Goal: Information Seeking & Learning: Learn about a topic

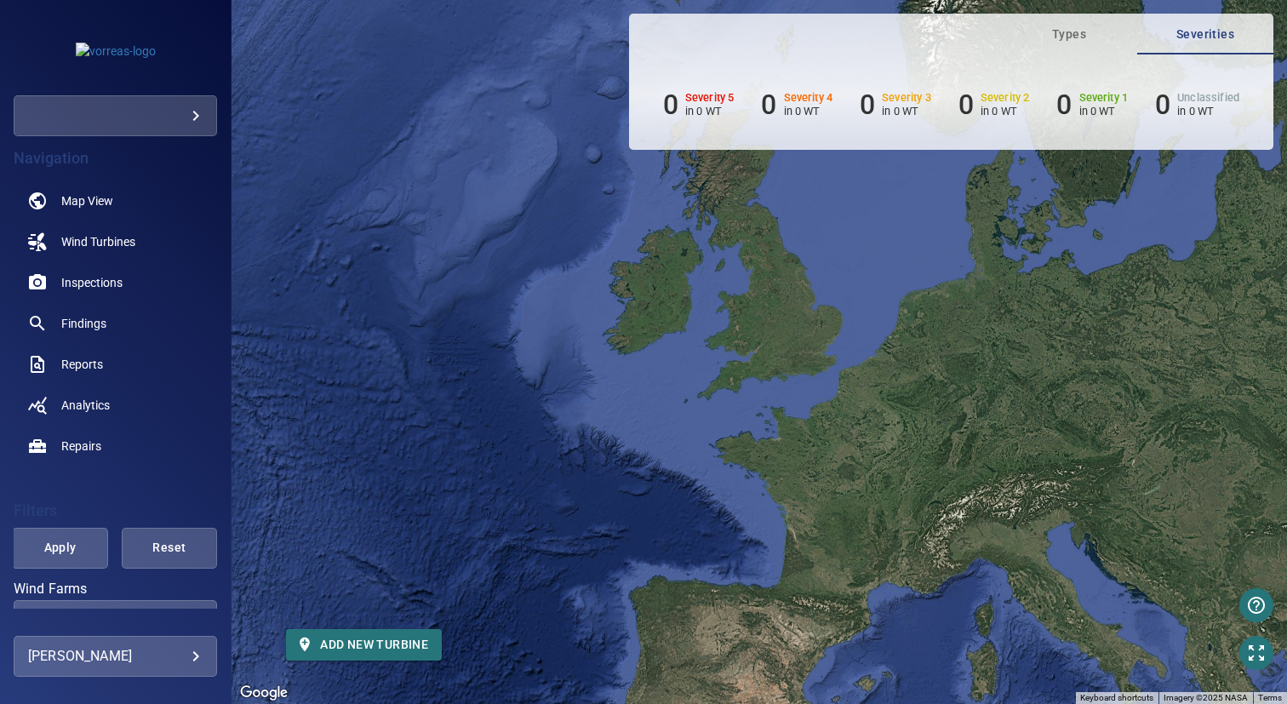
scroll to position [317, 0]
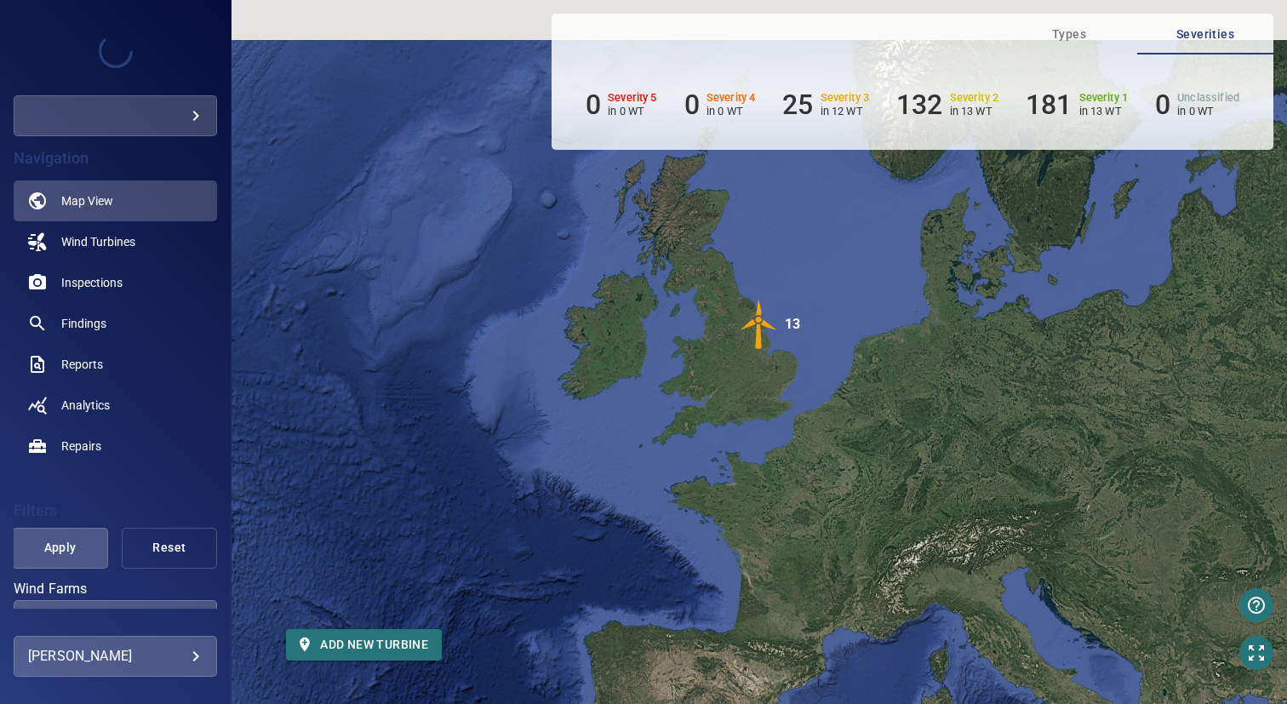
scroll to position [162, 0]
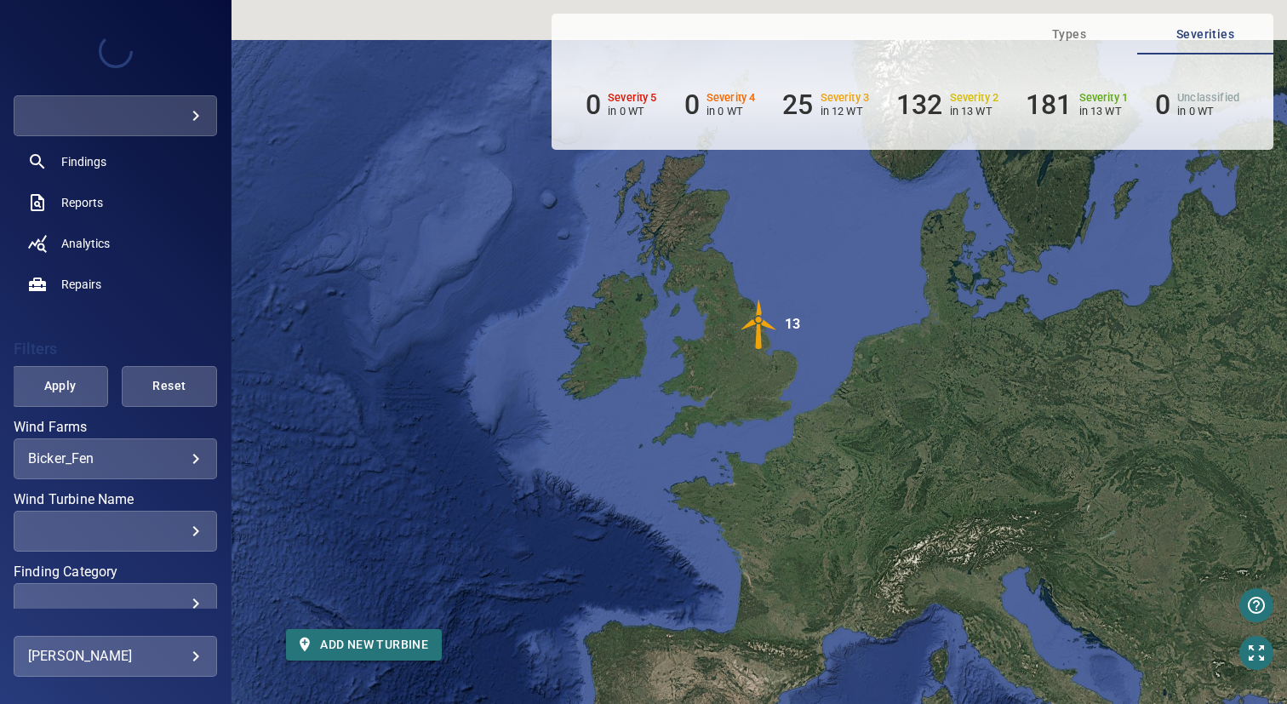
click at [112, 447] on div "**********" at bounding box center [115, 458] width 203 height 41
click at [109, 461] on body "**********" at bounding box center [643, 352] width 1287 height 704
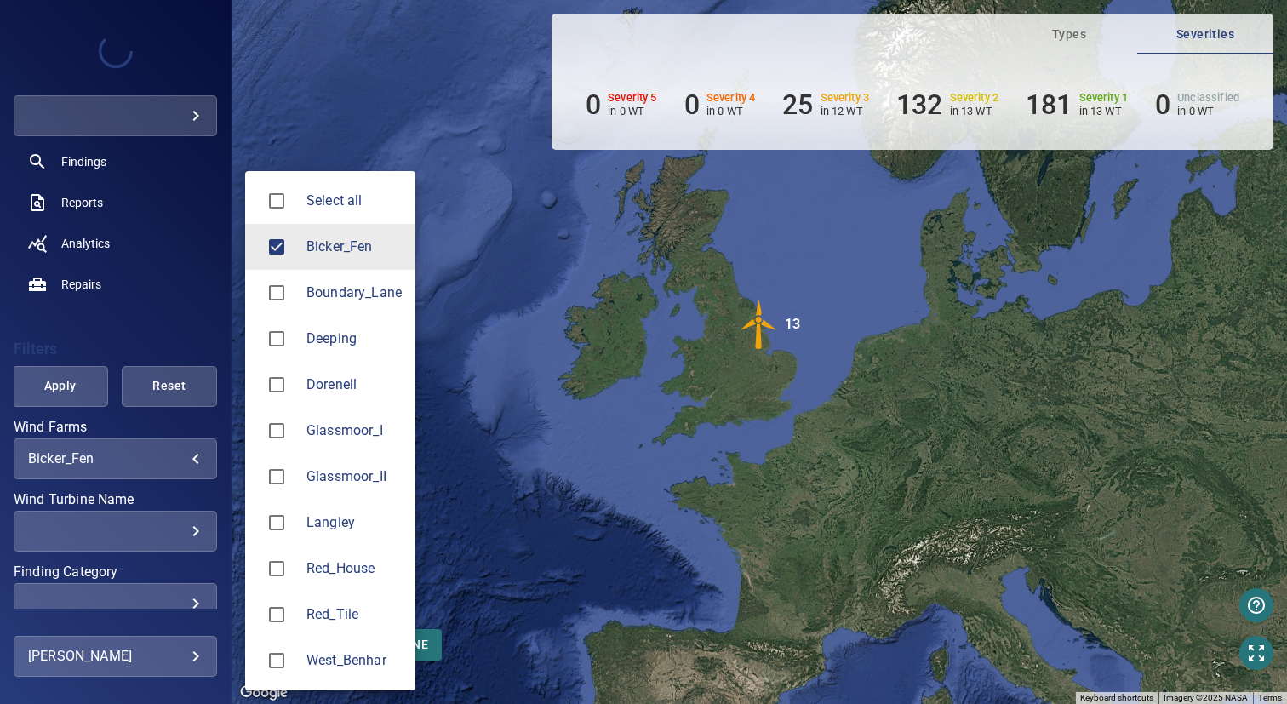
click at [340, 535] on li "Langley" at bounding box center [330, 523] width 170 height 46
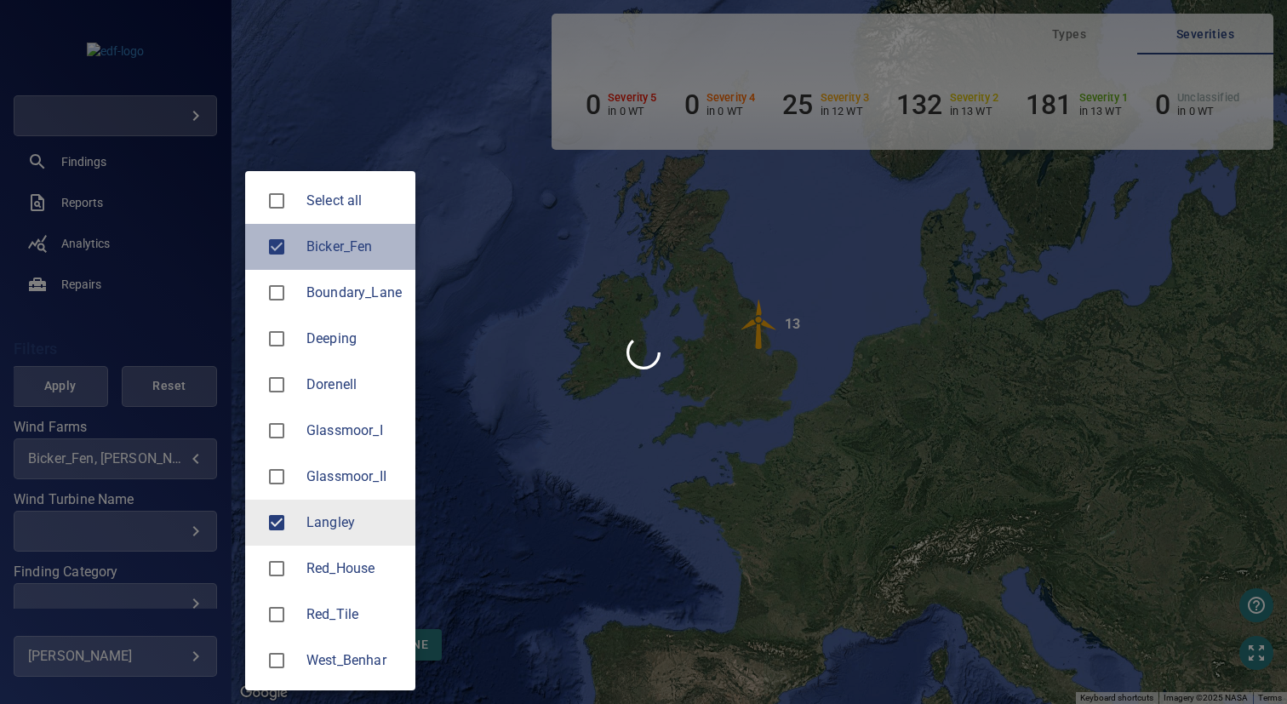
click at [325, 266] on li "Bicker_Fen" at bounding box center [330, 247] width 170 height 46
type input "*******"
click at [557, 279] on div at bounding box center [643, 352] width 1287 height 704
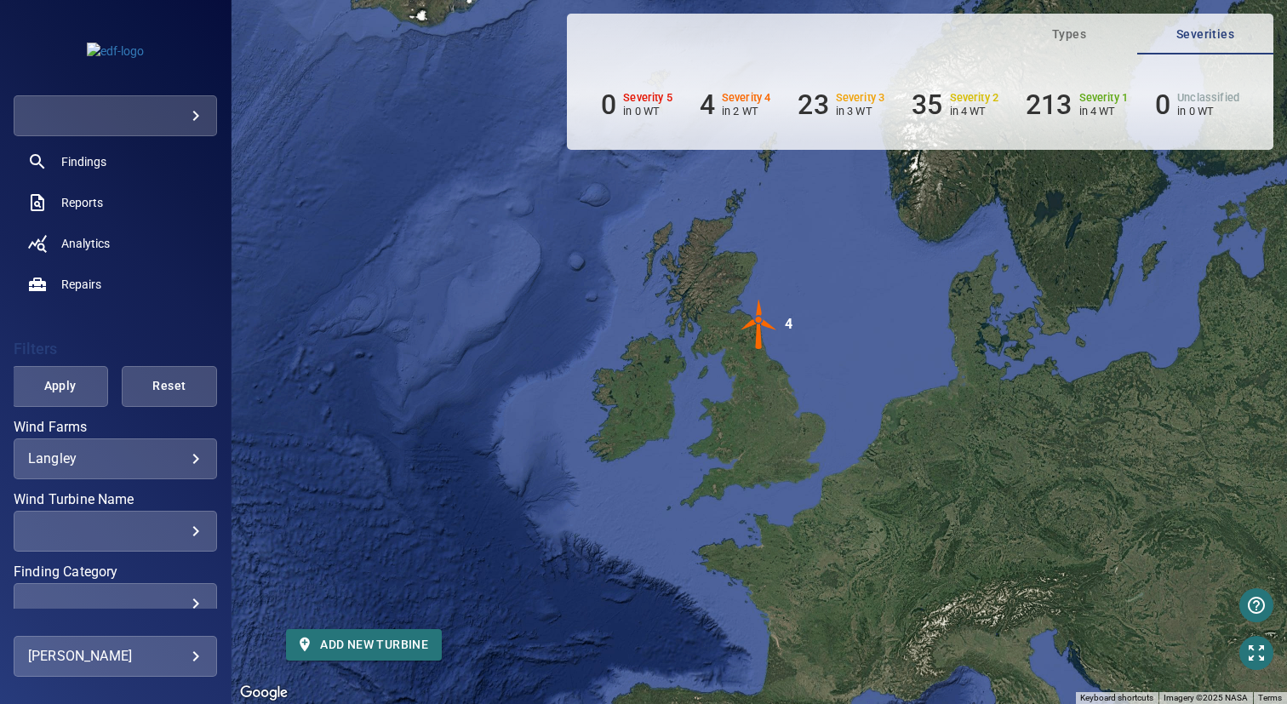
scroll to position [225, 0]
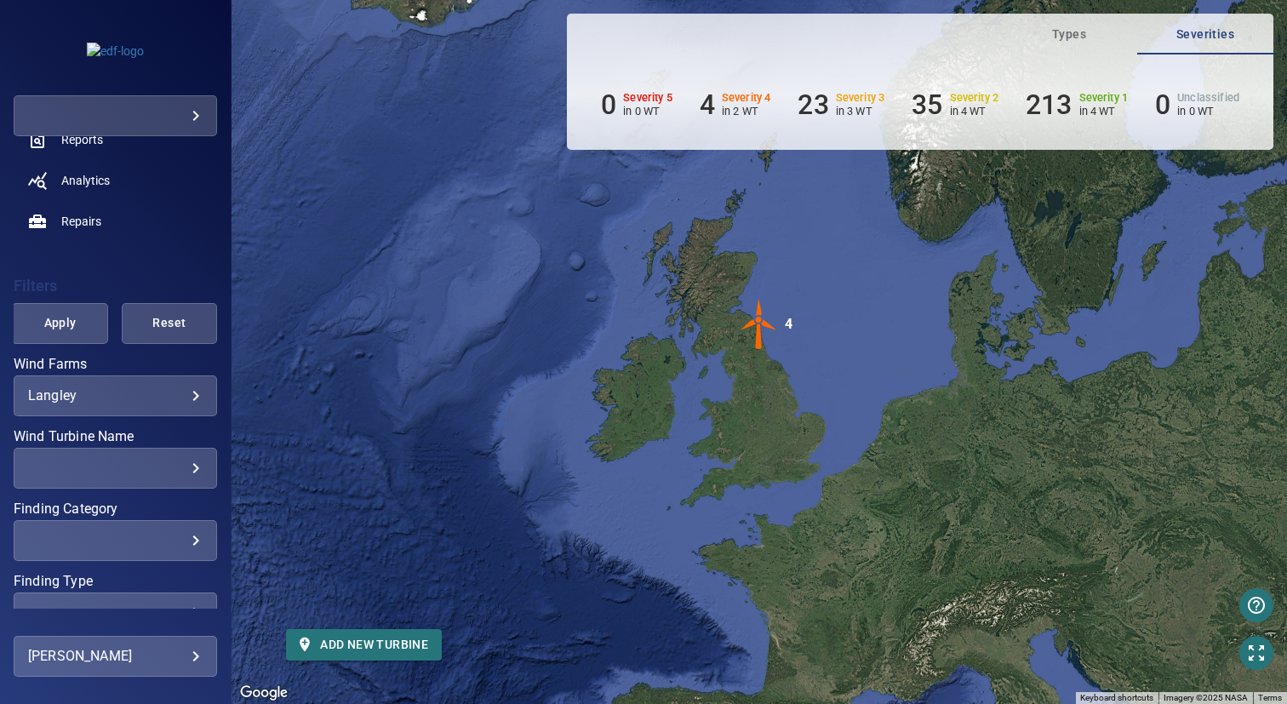
click at [125, 458] on div "​ ​" at bounding box center [115, 468] width 203 height 41
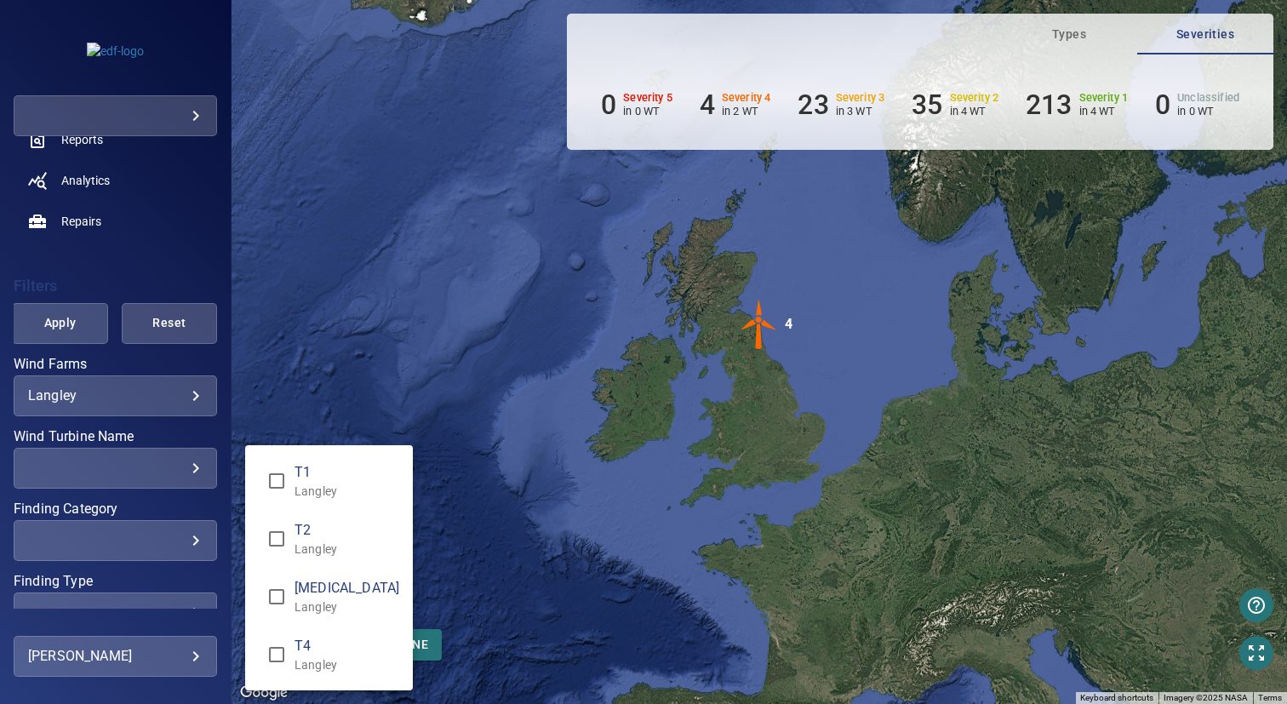
drag, startPoint x: 297, startPoint y: 528, endPoint x: 349, endPoint y: 448, distance: 95.4
click at [297, 528] on span "T2" at bounding box center [347, 530] width 105 height 20
type input "**********"
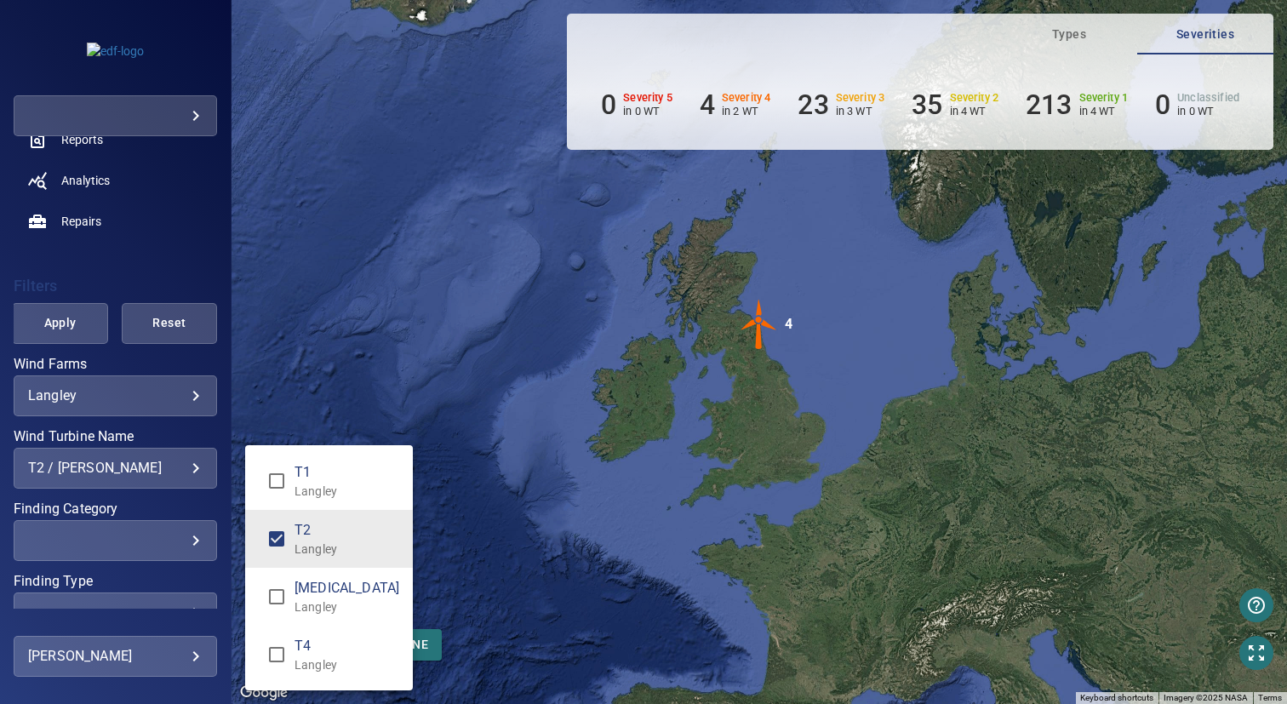
click at [394, 379] on div "Wind Turbine Name" at bounding box center [643, 352] width 1287 height 704
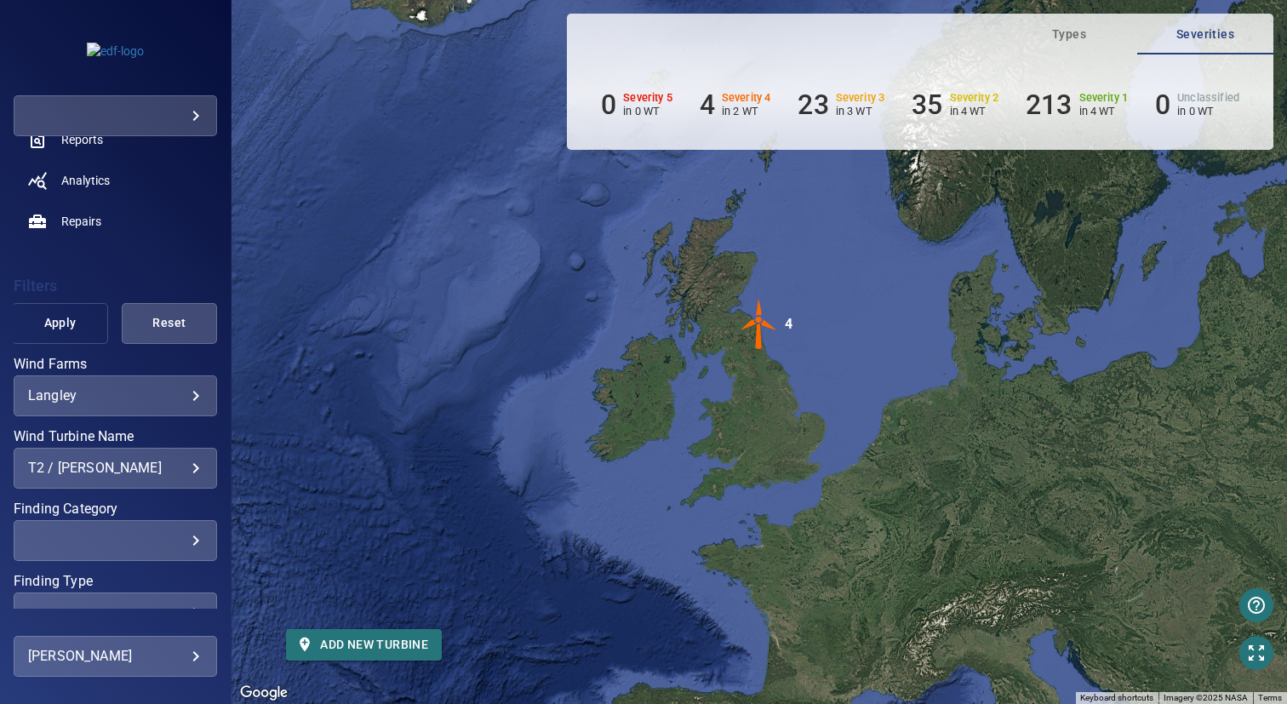
click at [51, 324] on span "Apply" at bounding box center [59, 322] width 53 height 21
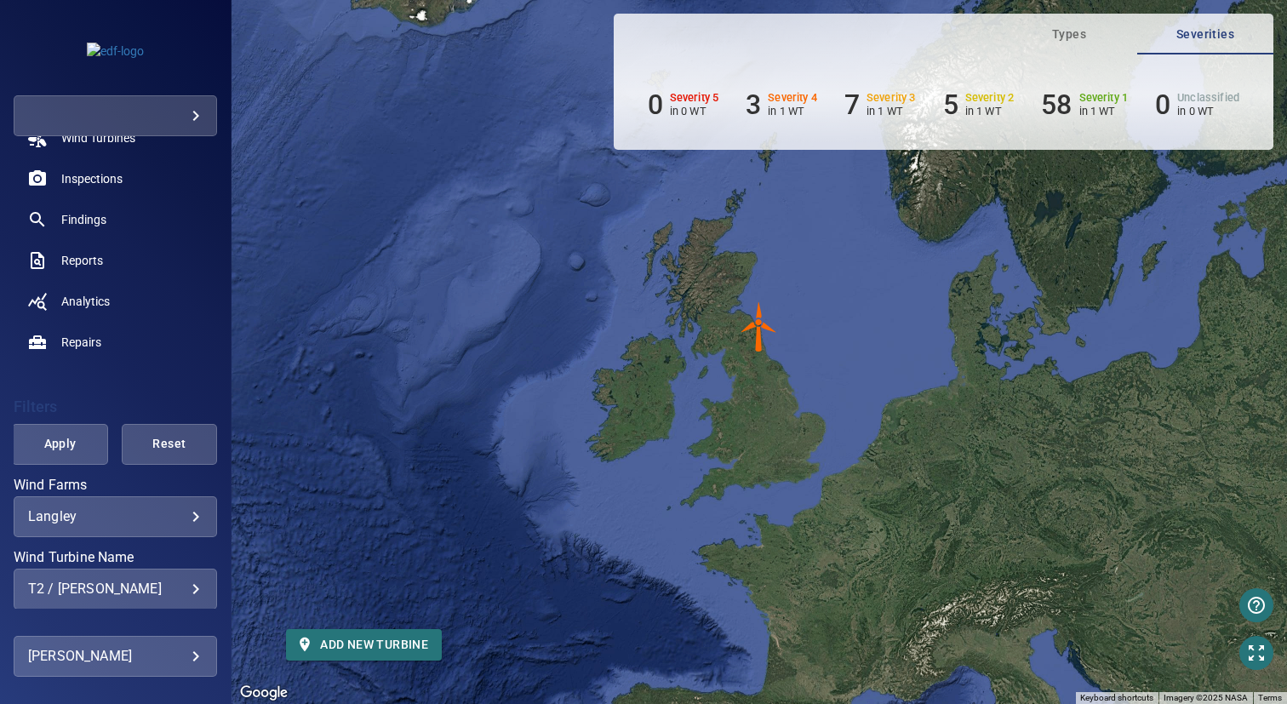
scroll to position [20, 0]
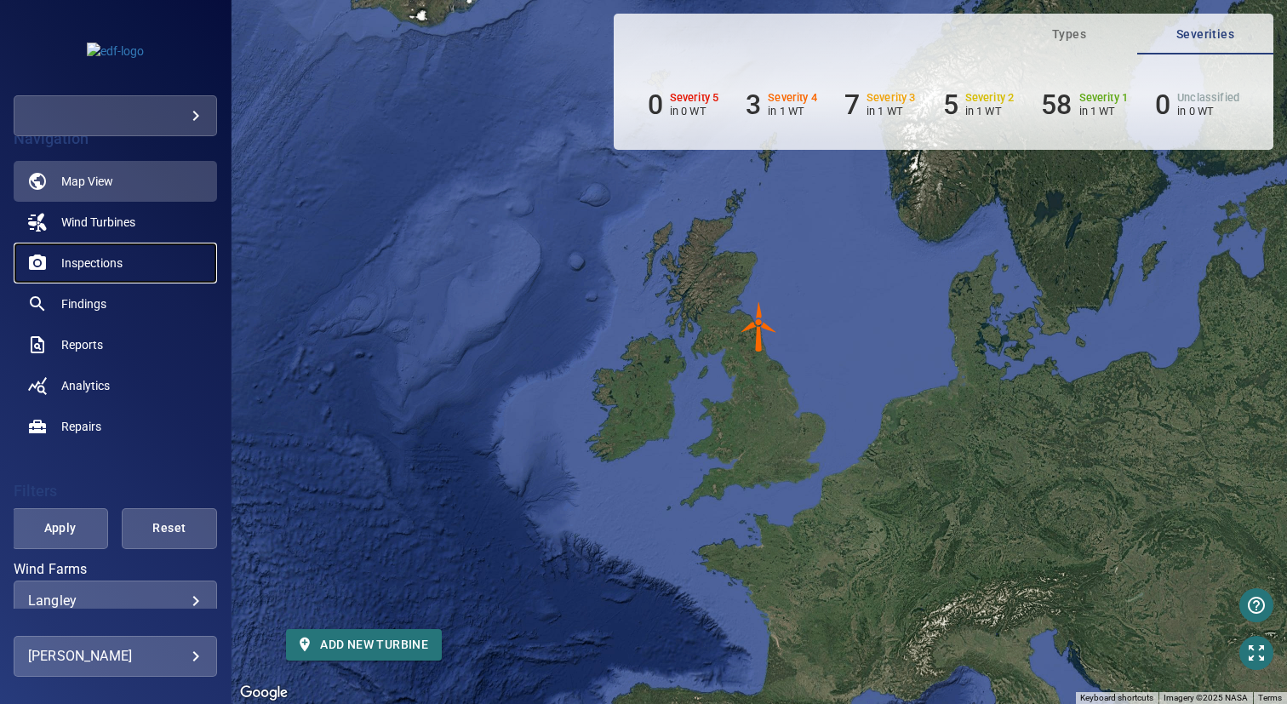
click at [105, 260] on span "Inspections" at bounding box center [91, 263] width 61 height 17
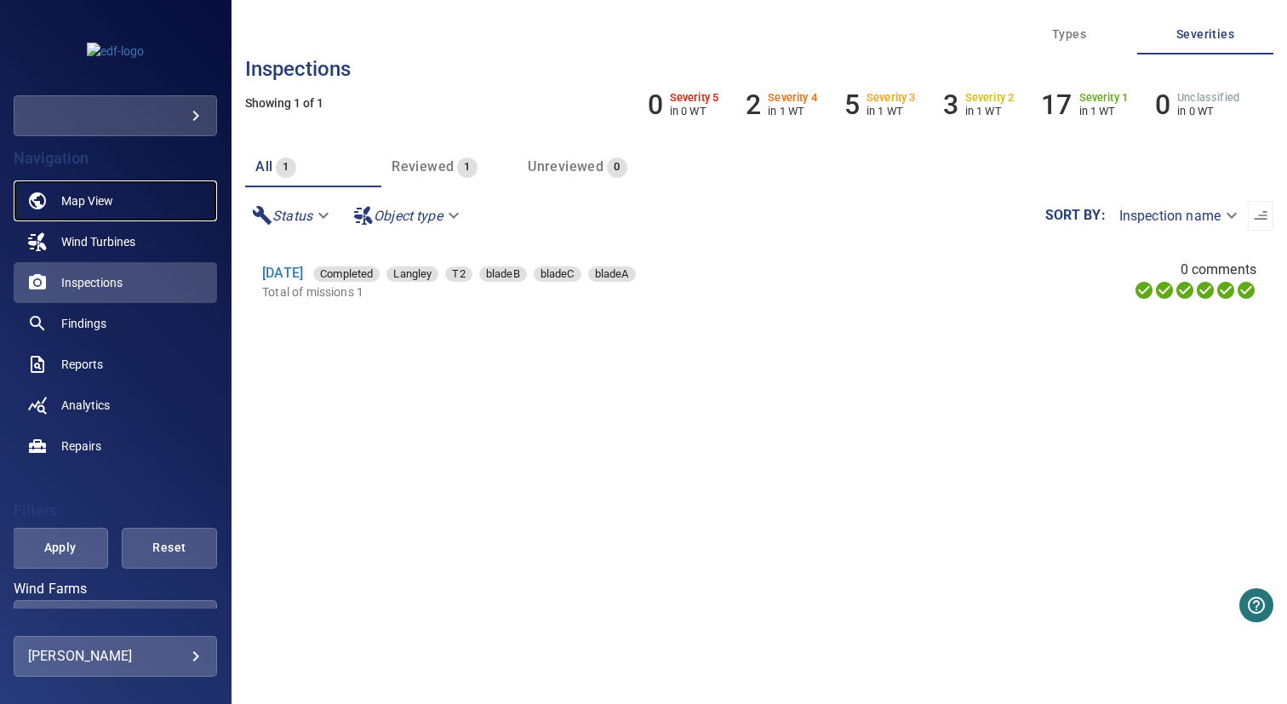
click at [111, 204] on span "Map View" at bounding box center [87, 200] width 52 height 17
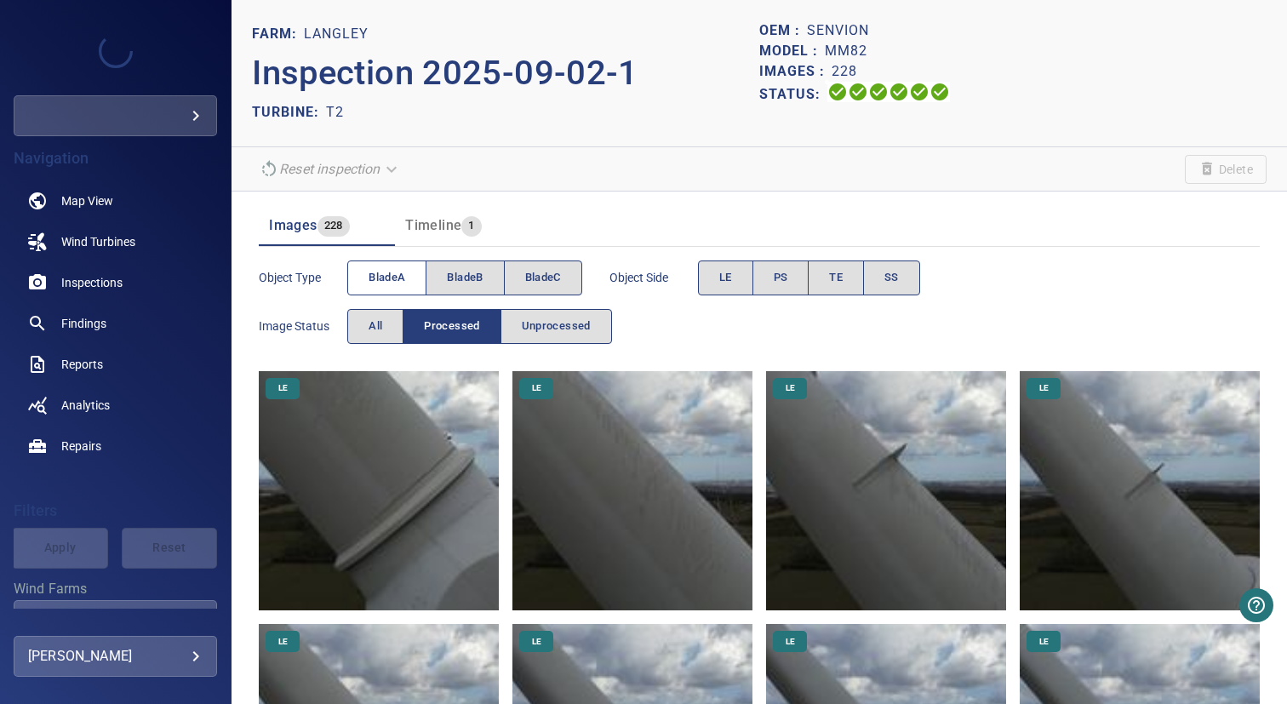
click at [395, 284] on span "bladeA" at bounding box center [387, 278] width 37 height 20
click at [769, 272] on button "PS" at bounding box center [780, 277] width 57 height 35
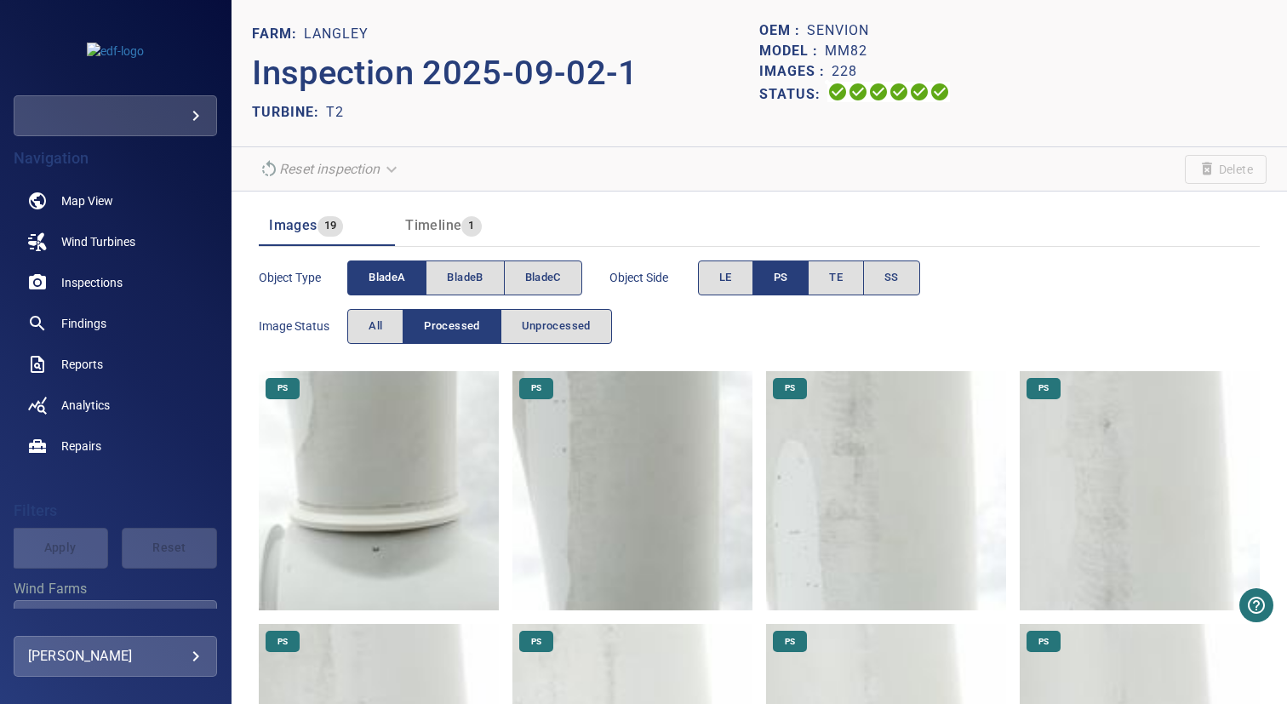
click at [590, 460] on img at bounding box center [632, 491] width 240 height 240
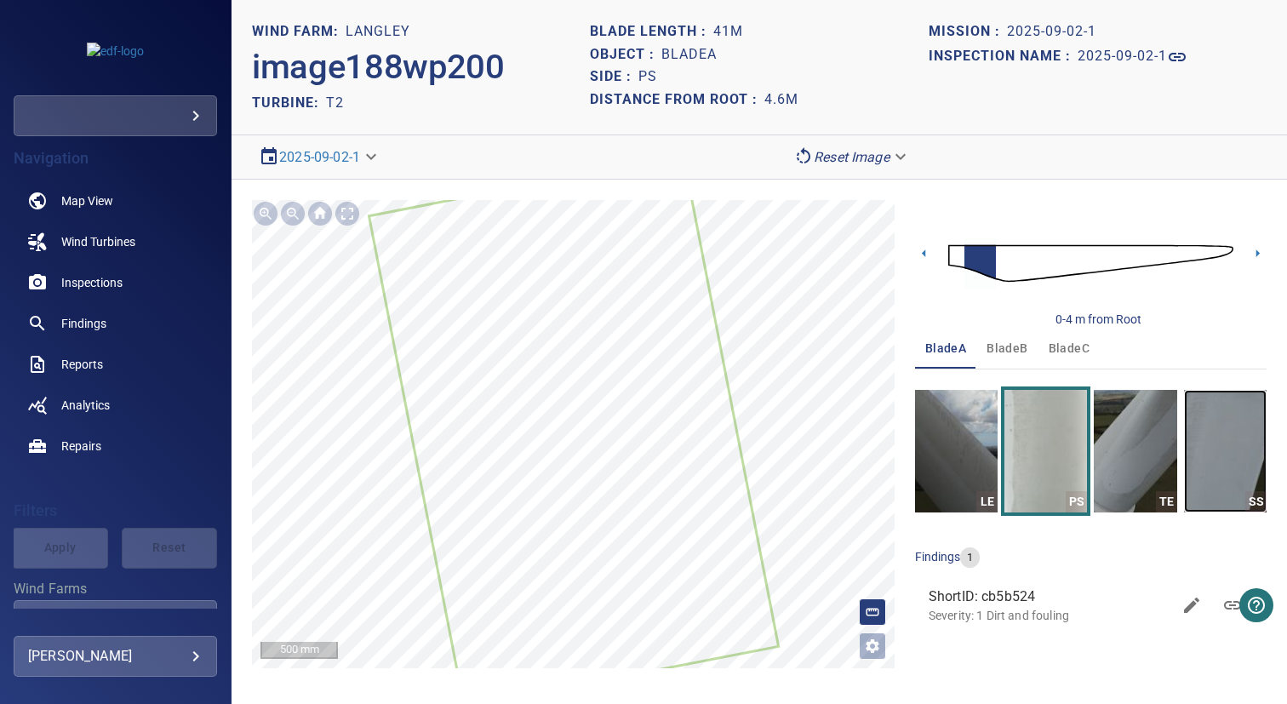
click at [1214, 456] on img "button" at bounding box center [1225, 451] width 83 height 123
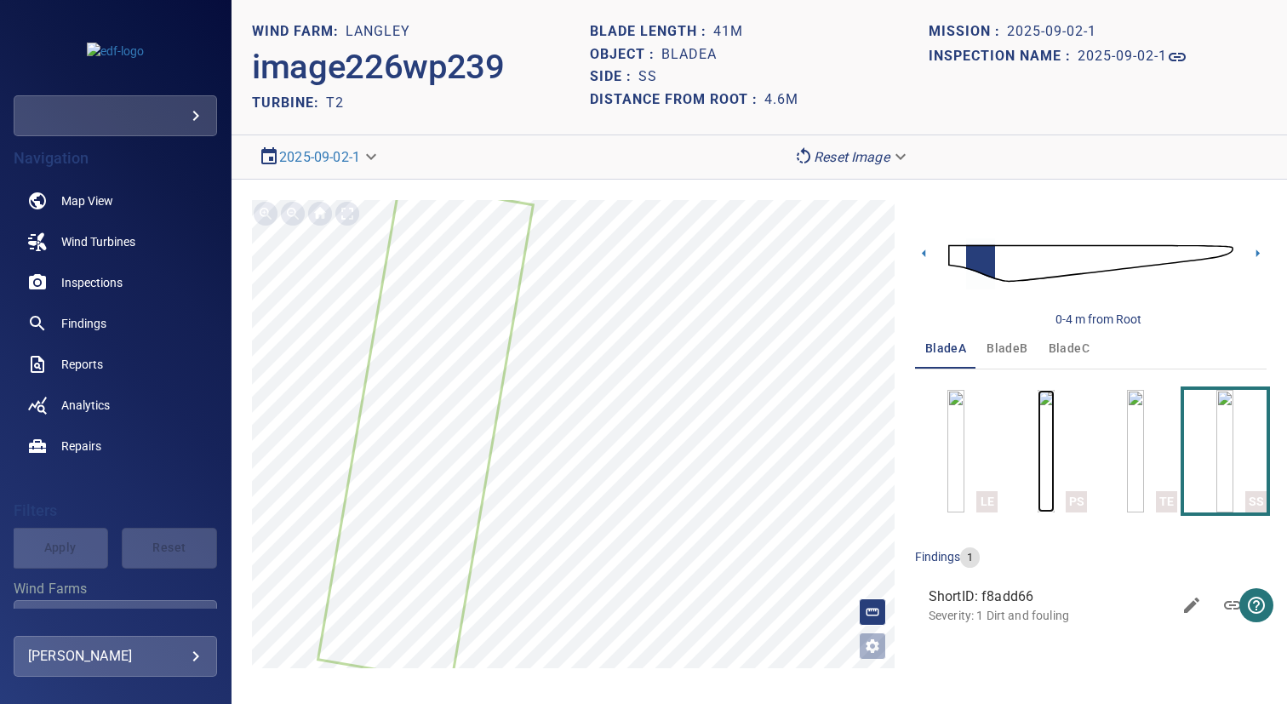
click at [1055, 453] on img "button" at bounding box center [1046, 451] width 17 height 123
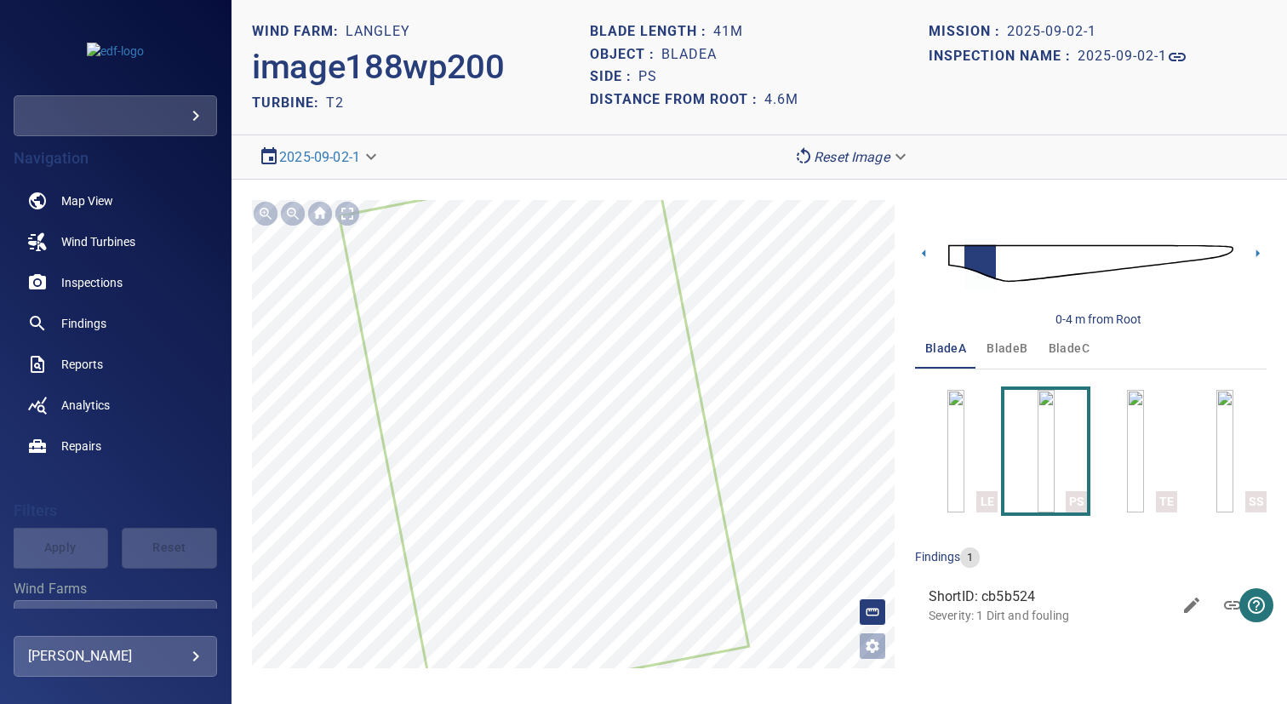
click at [1053, 346] on span "bladeC" at bounding box center [1069, 348] width 41 height 21
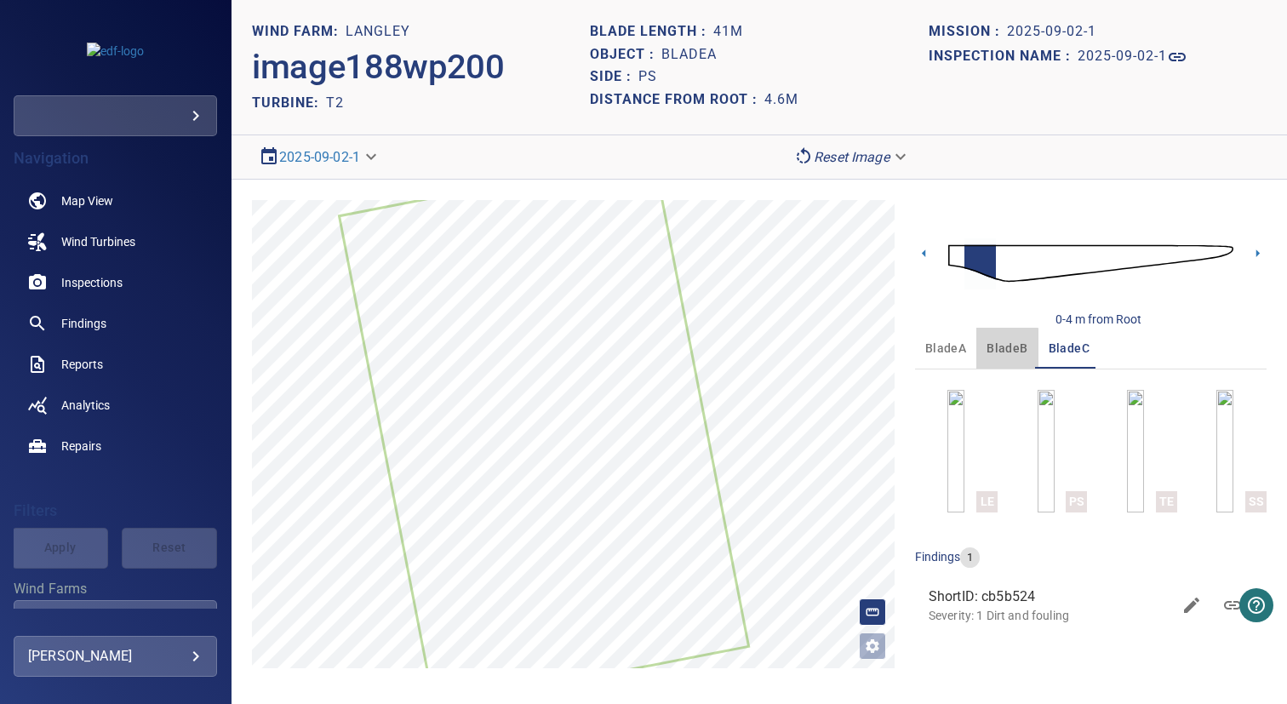
click at [984, 348] on button "bladeB" at bounding box center [1006, 348] width 61 height 41
click at [1038, 436] on img "button" at bounding box center [1046, 451] width 17 height 123
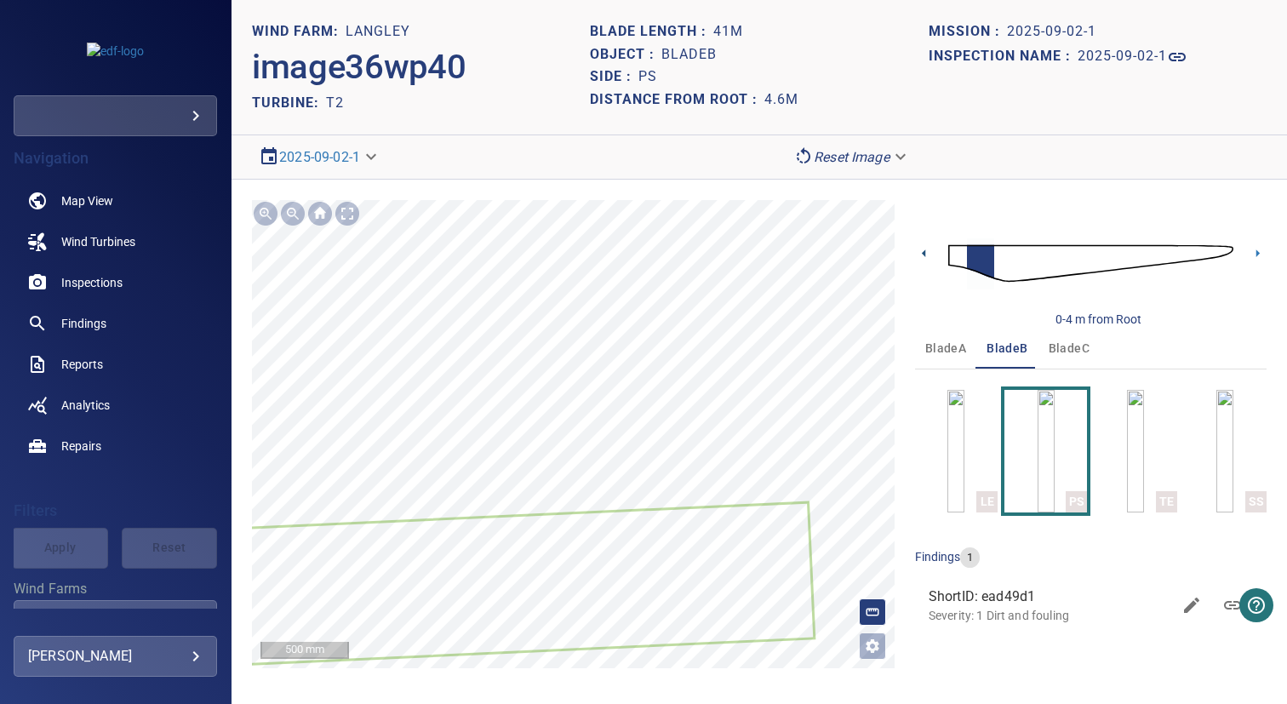
click at [920, 254] on icon at bounding box center [924, 253] width 18 height 18
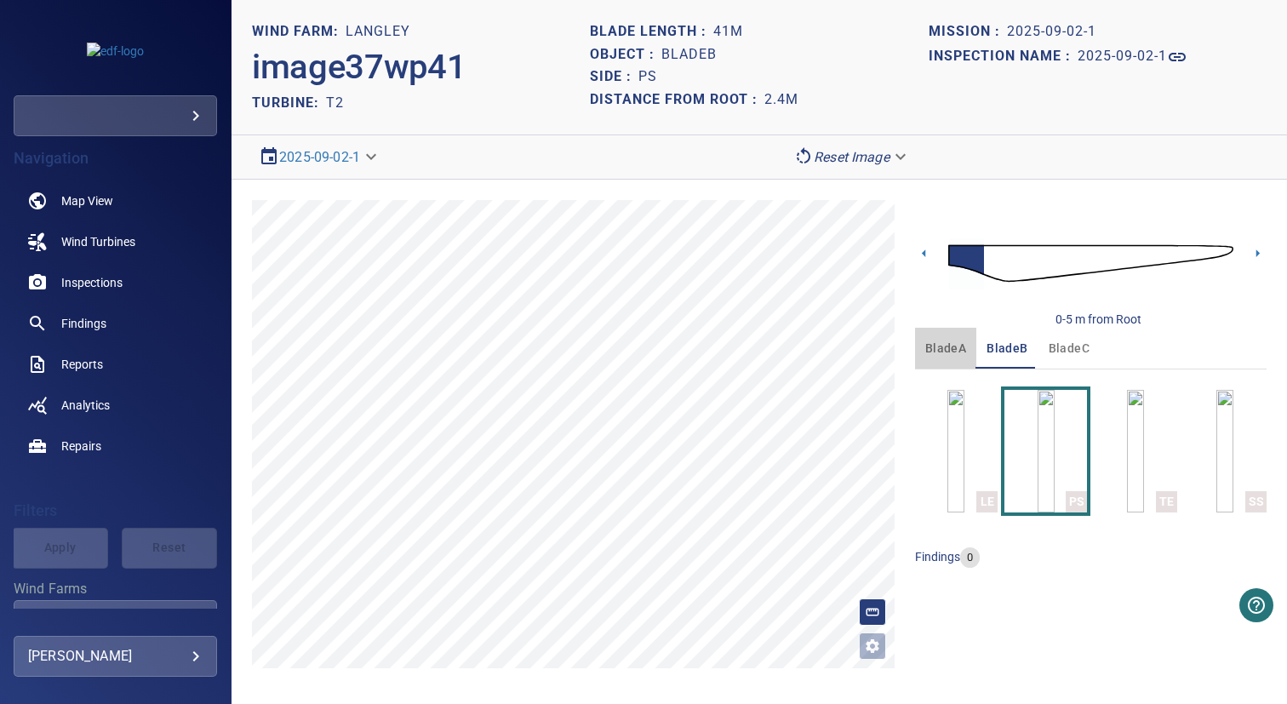
click at [948, 352] on span "bladeA" at bounding box center [945, 348] width 41 height 21
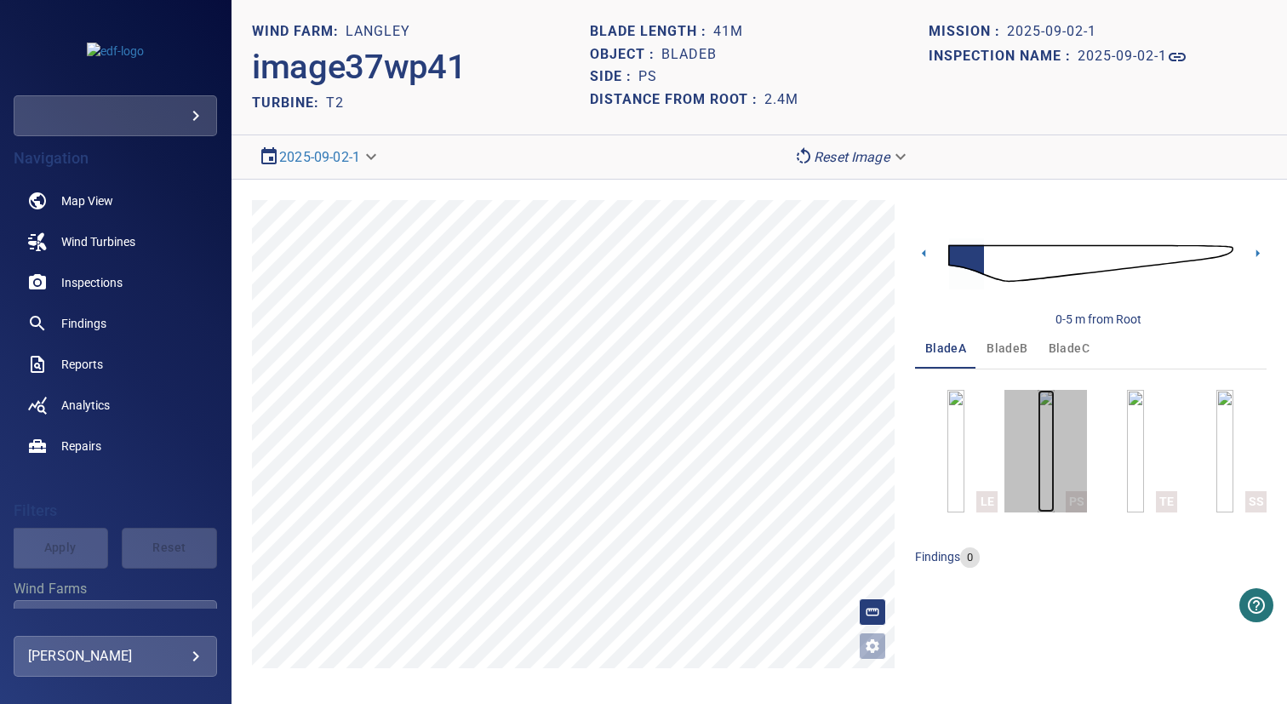
click at [1041, 424] on img "button" at bounding box center [1046, 451] width 17 height 123
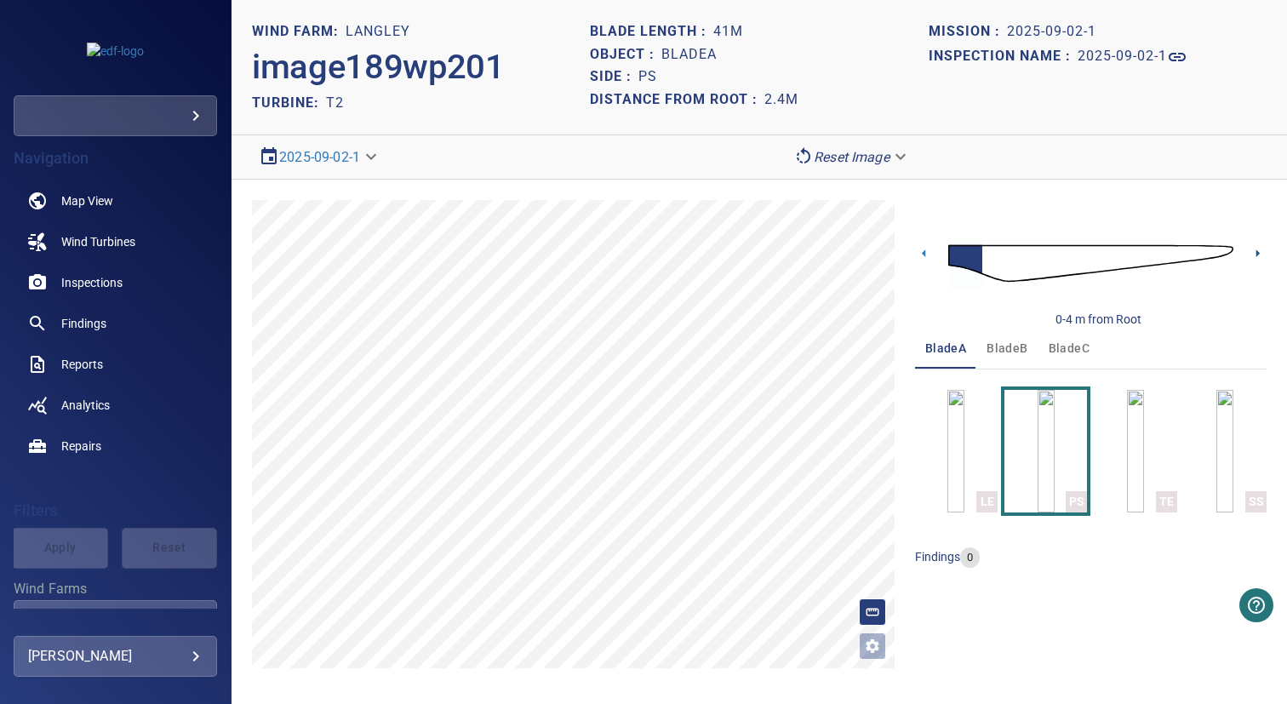
click at [1250, 260] on icon at bounding box center [1258, 253] width 18 height 18
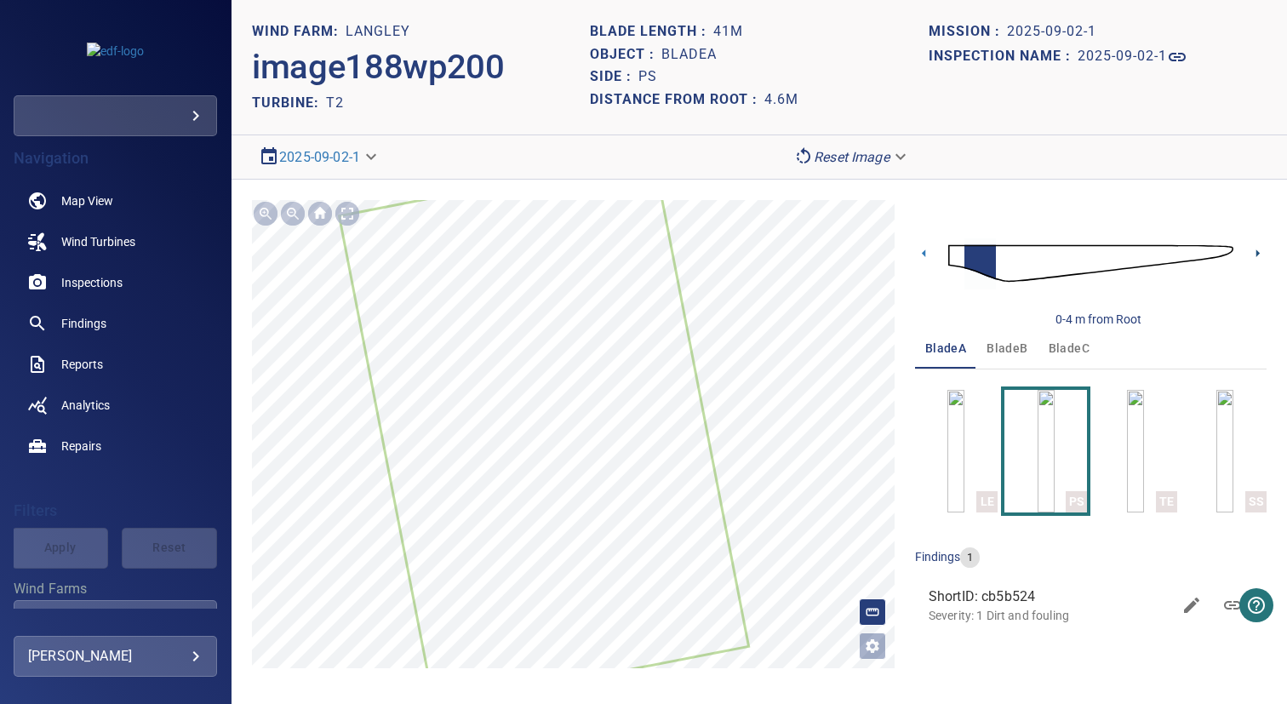
click at [1254, 257] on icon at bounding box center [1258, 253] width 18 height 18
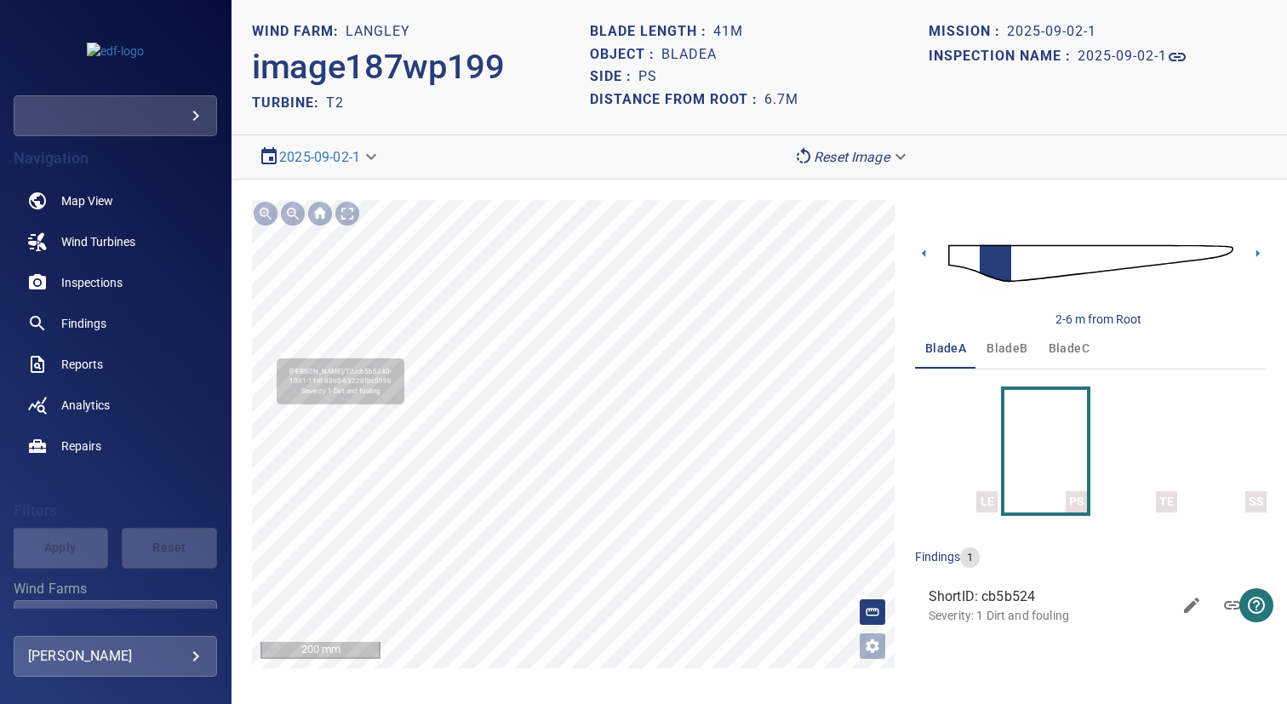
click at [505, 686] on div "**********" at bounding box center [759, 434] width 1055 height 509
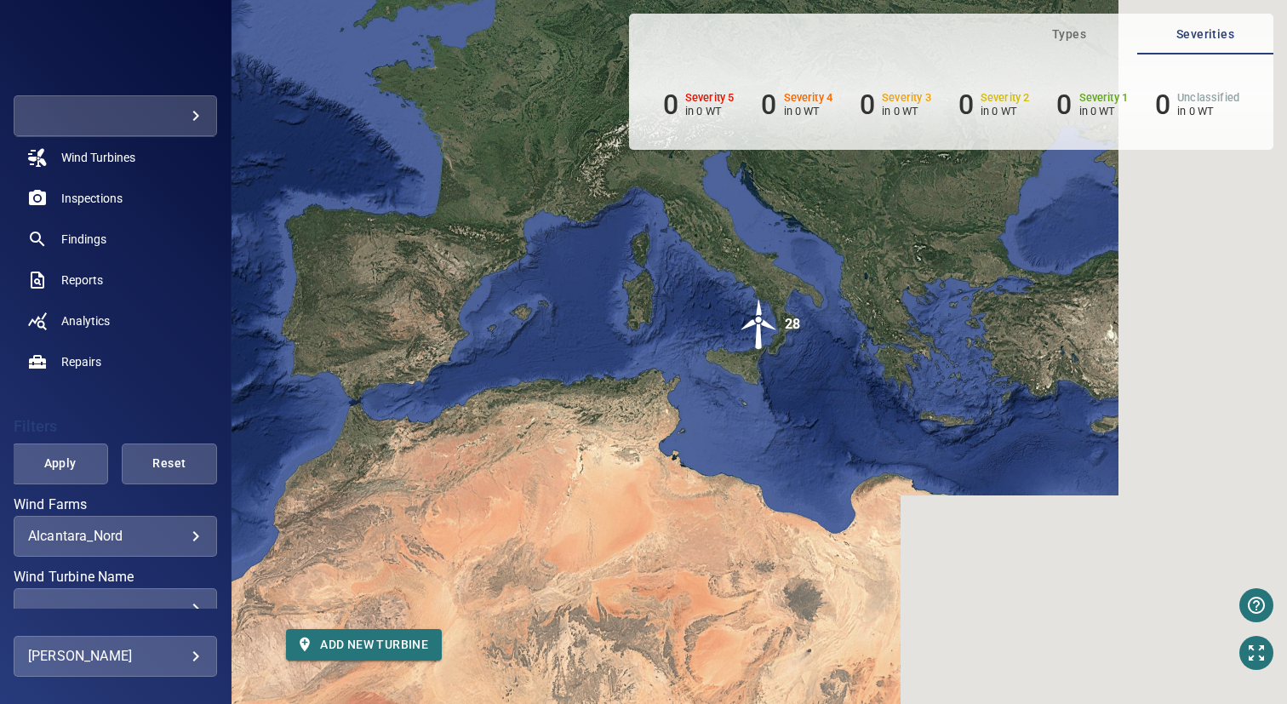
scroll to position [136, 0]
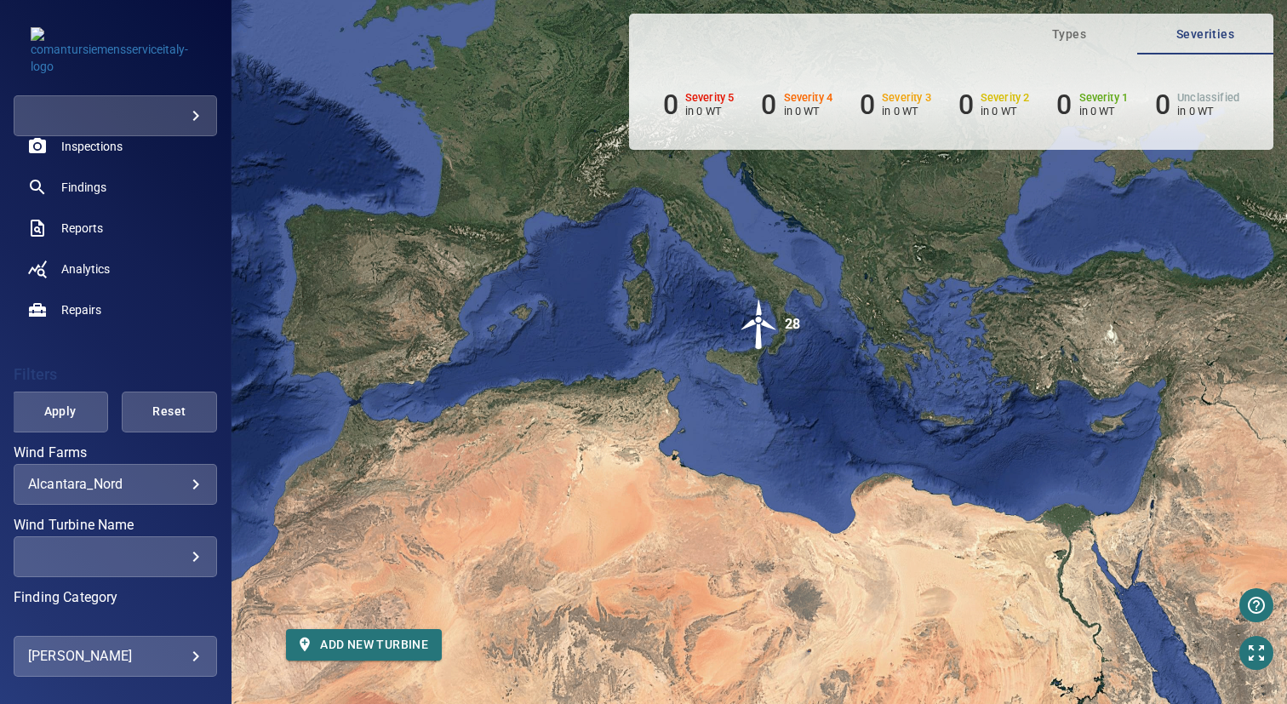
click at [110, 485] on body "**********" at bounding box center [643, 352] width 1287 height 704
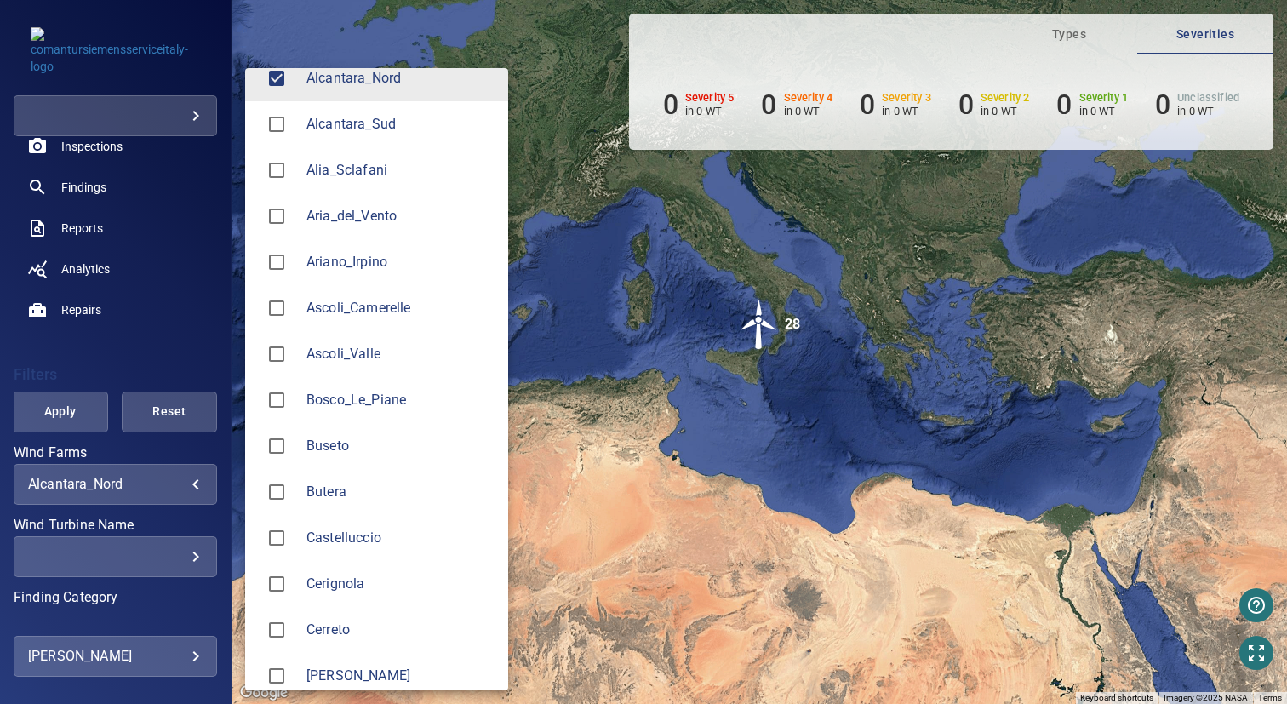
scroll to position [76, 0]
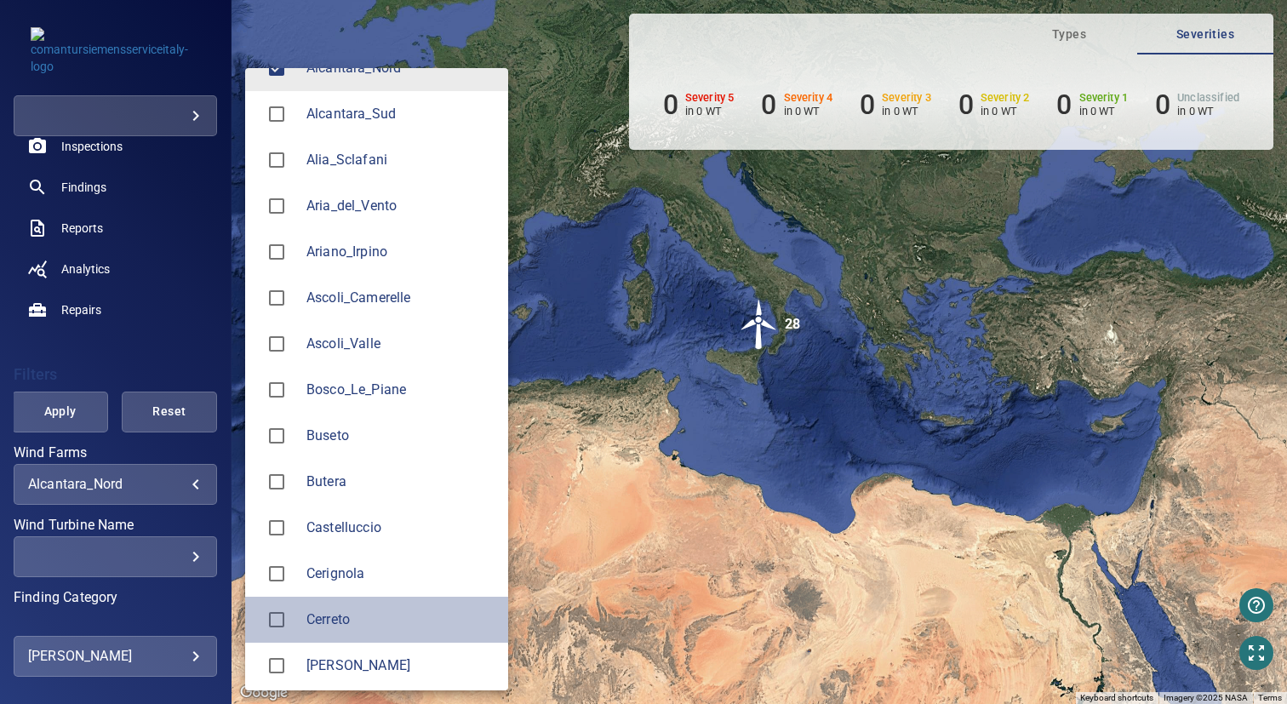
click at [319, 633] on li "Cerreto" at bounding box center [376, 620] width 263 height 46
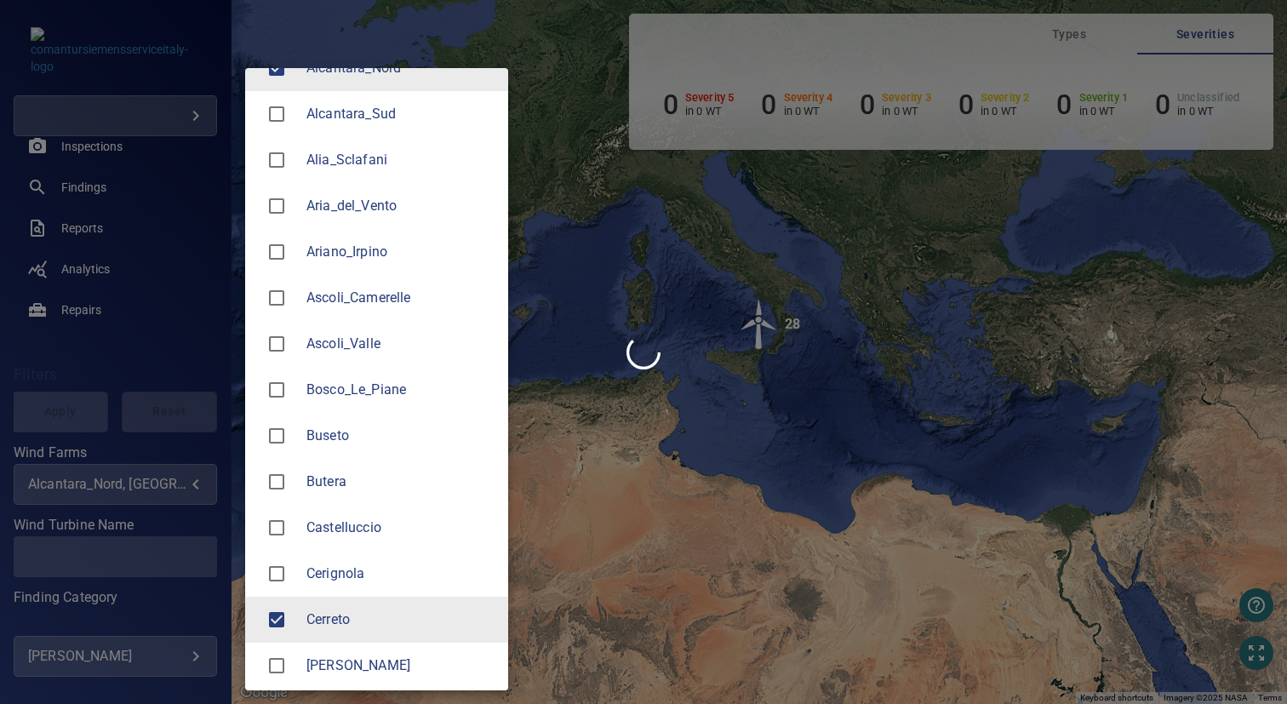
scroll to position [0, 0]
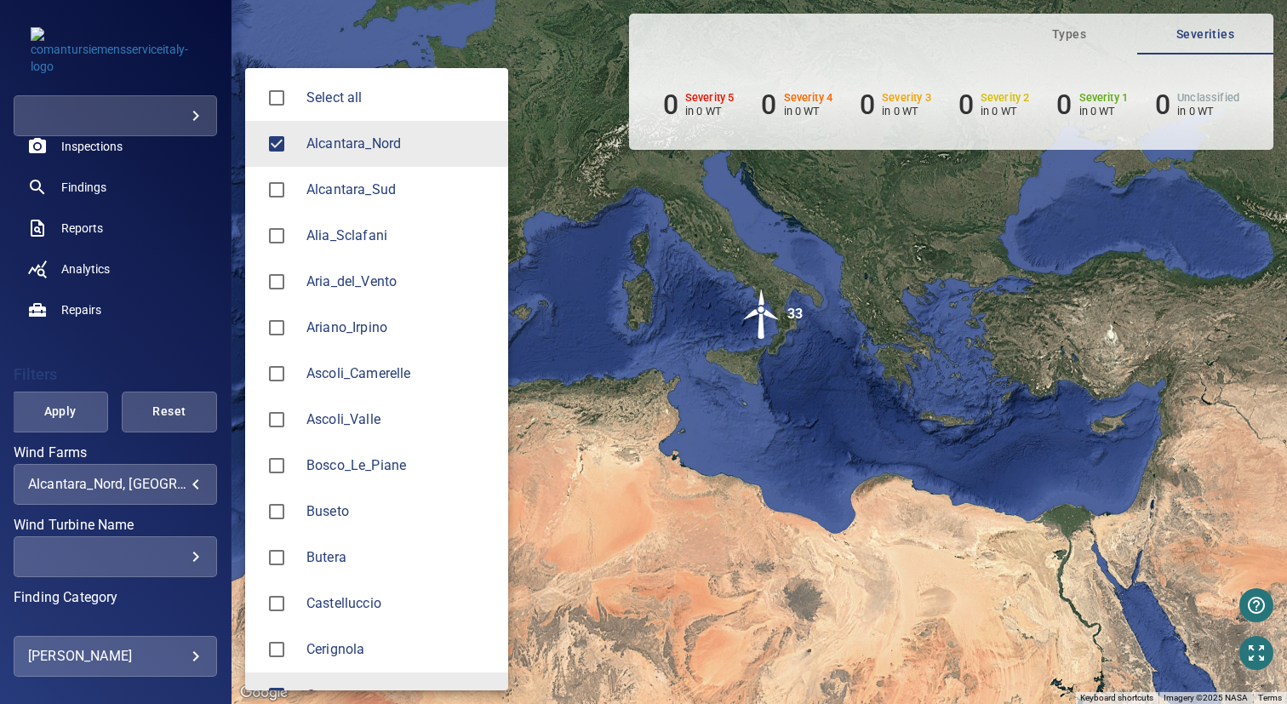
type input "*******"
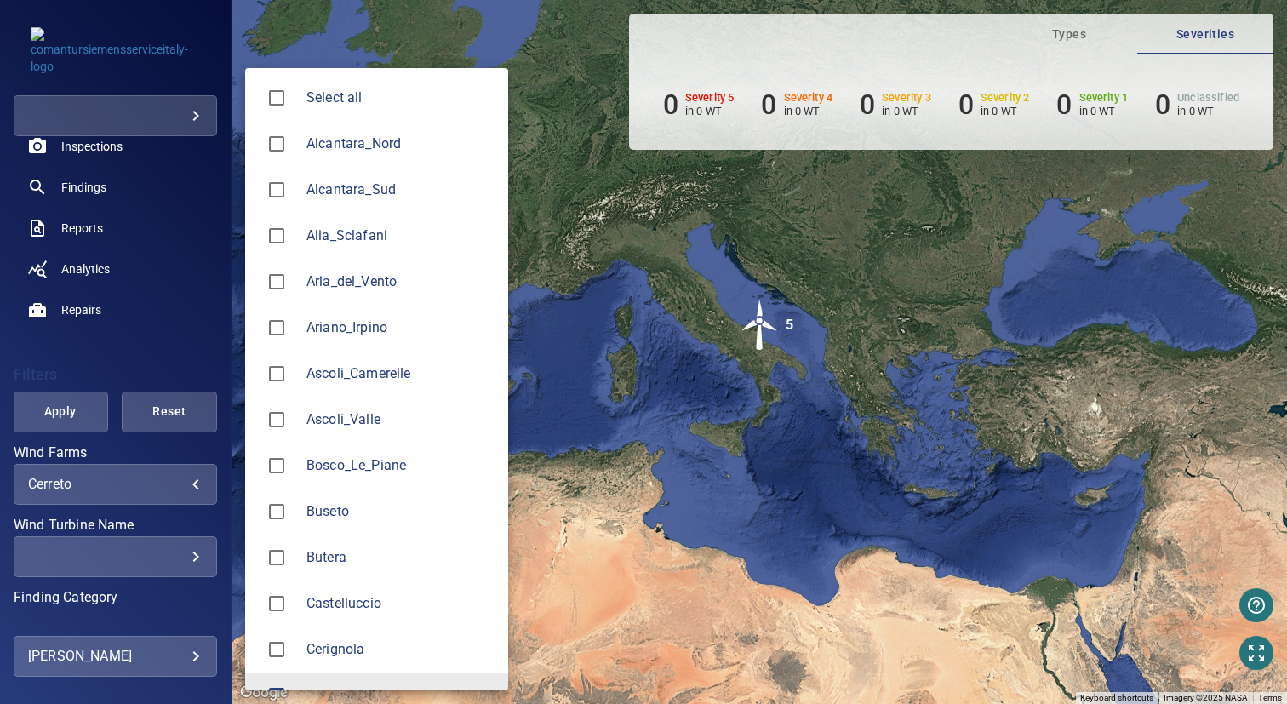
click at [603, 241] on div at bounding box center [643, 352] width 1287 height 704
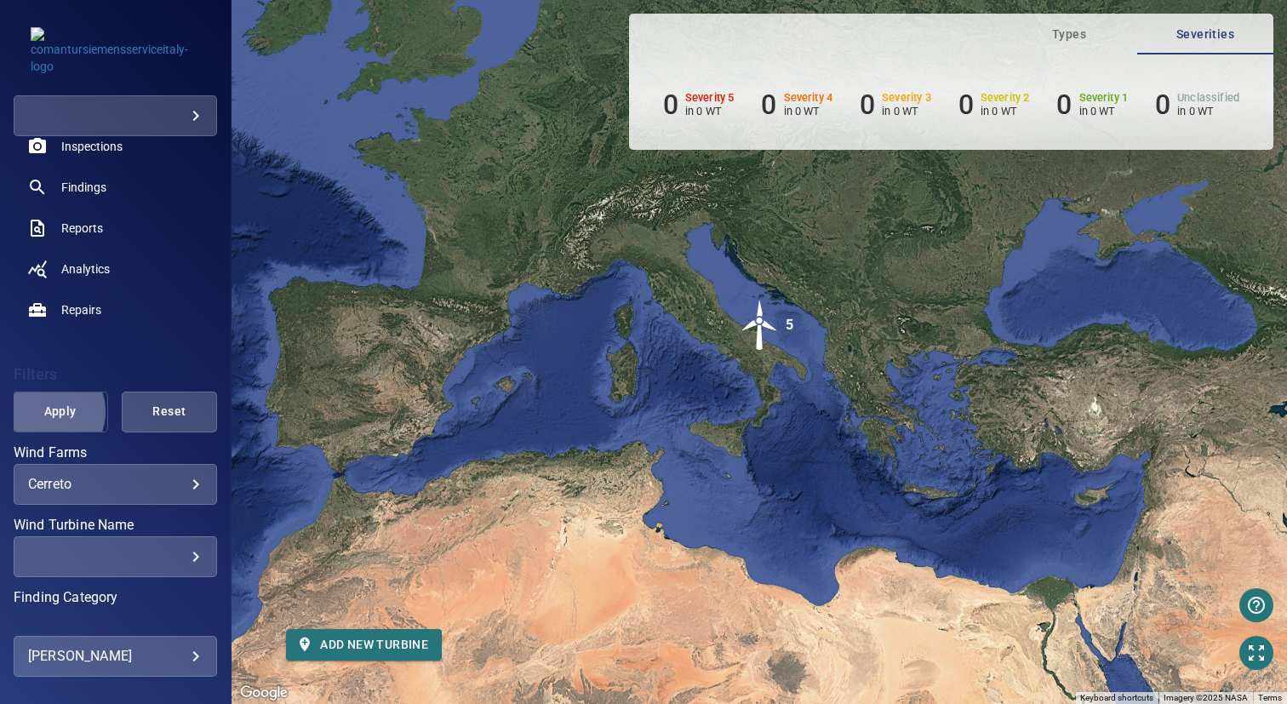
click at [44, 412] on span "Apply" at bounding box center [59, 411] width 53 height 21
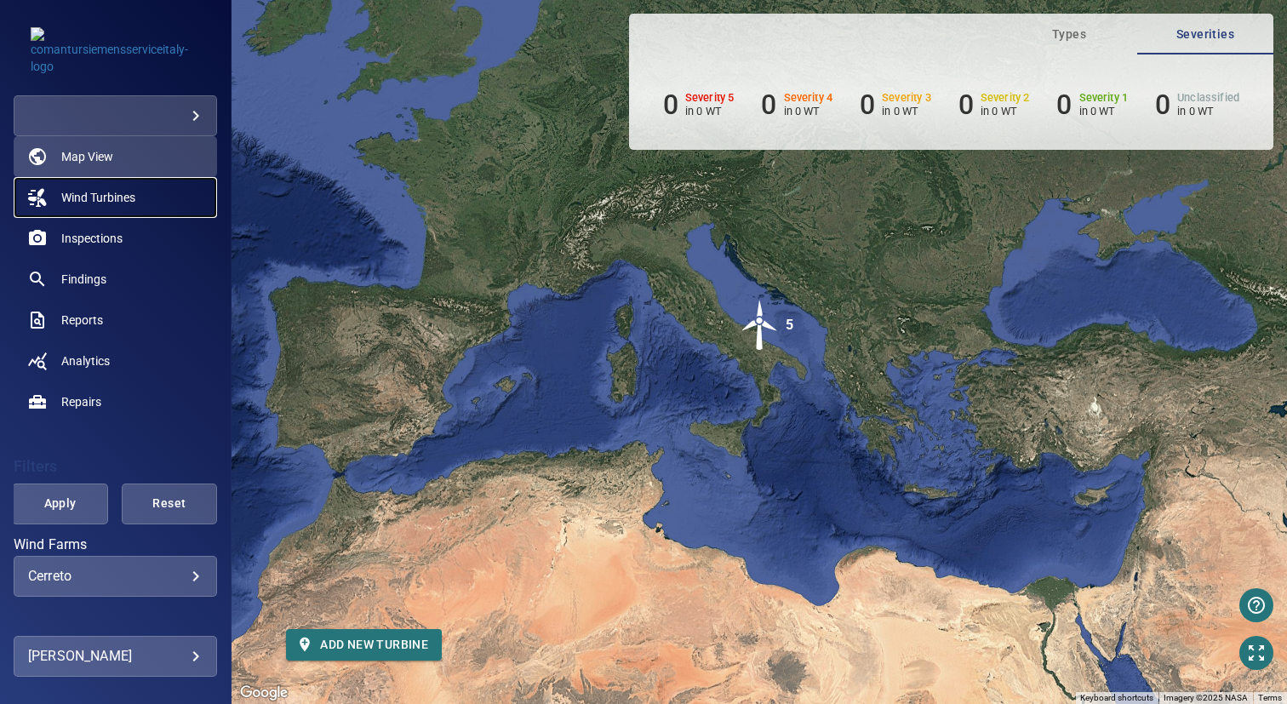
click at [126, 203] on span "Wind Turbines" at bounding box center [98, 197] width 74 height 17
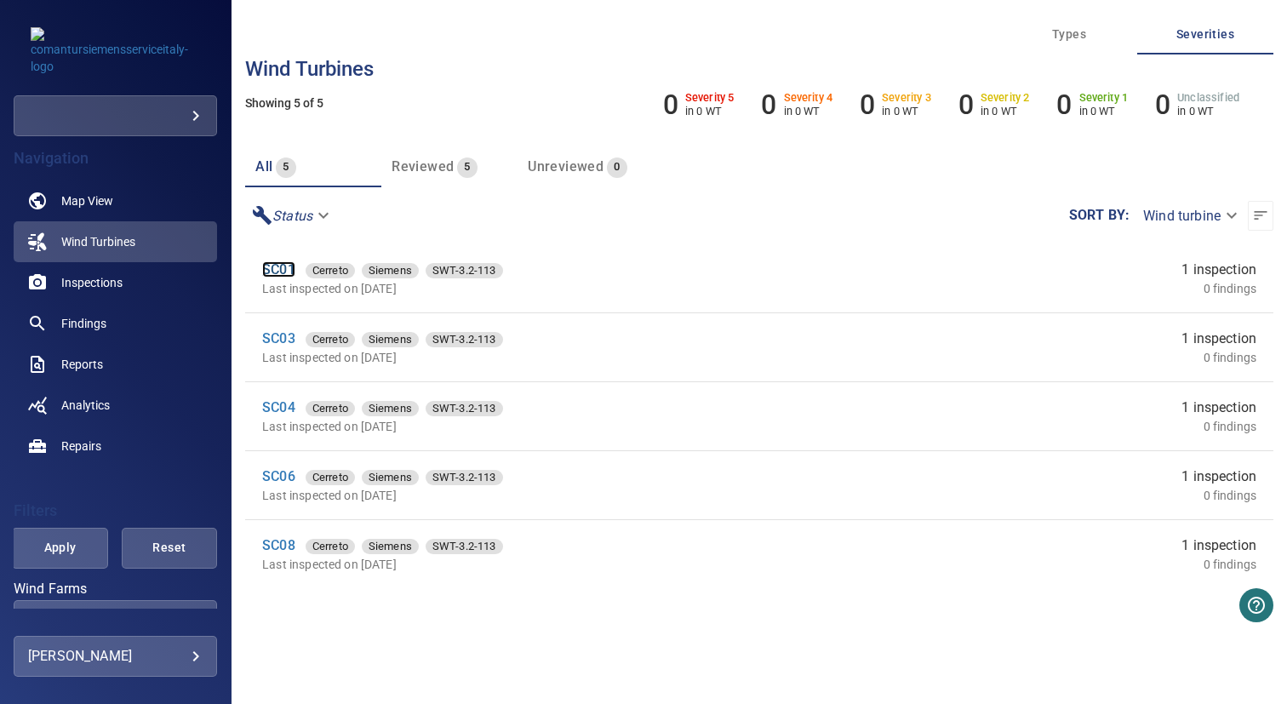
click at [286, 270] on link "SC01" at bounding box center [278, 269] width 33 height 16
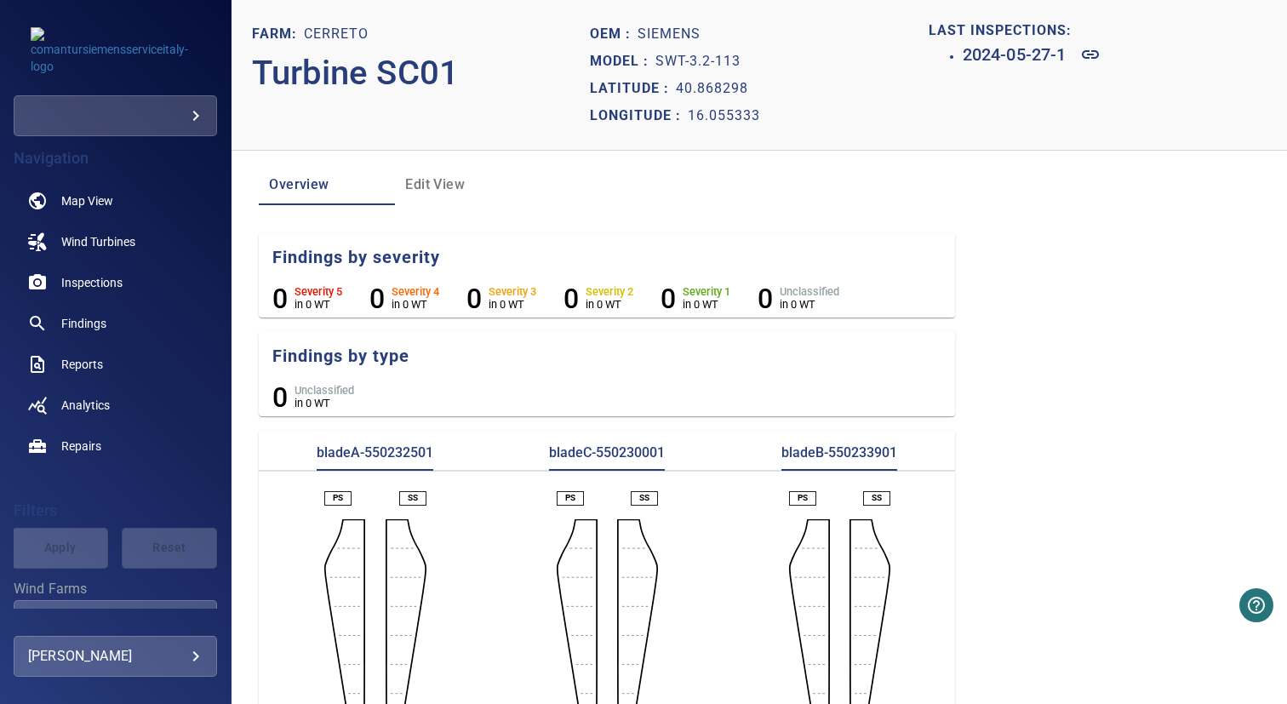
click at [408, 181] on span "Edit View" at bounding box center [463, 185] width 116 height 24
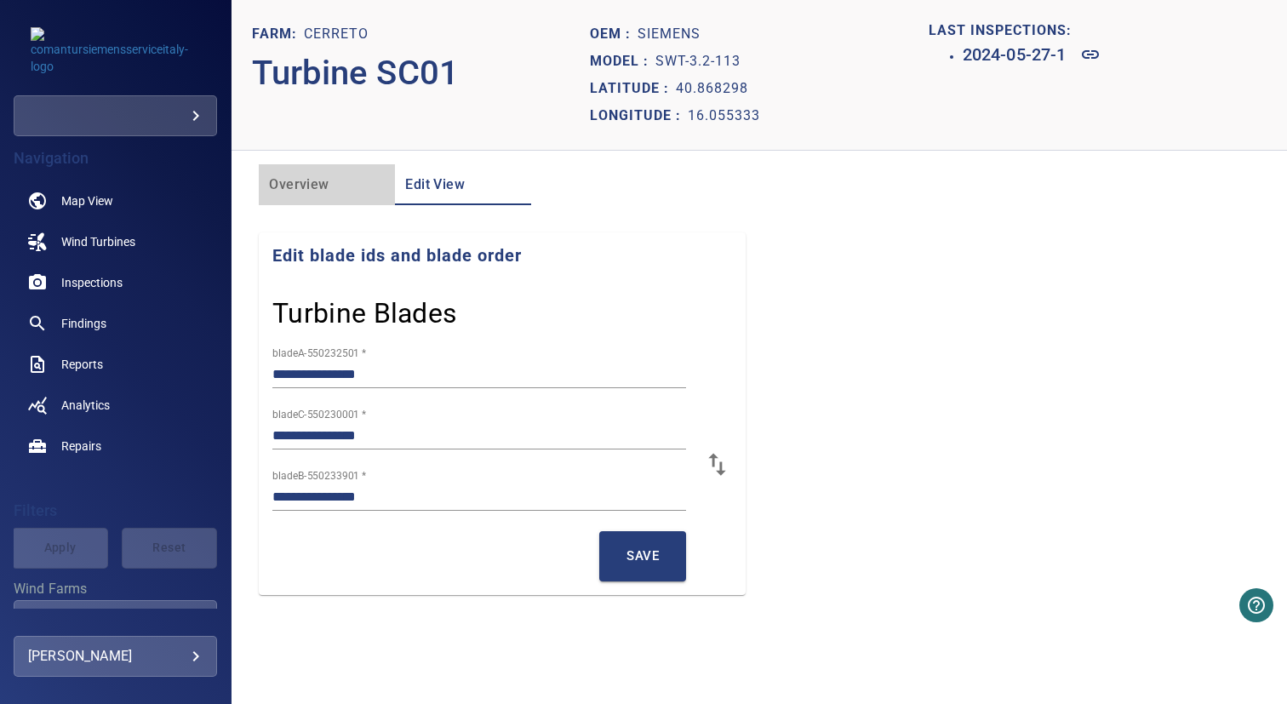
click at [343, 183] on span "Overview" at bounding box center [327, 185] width 116 height 24
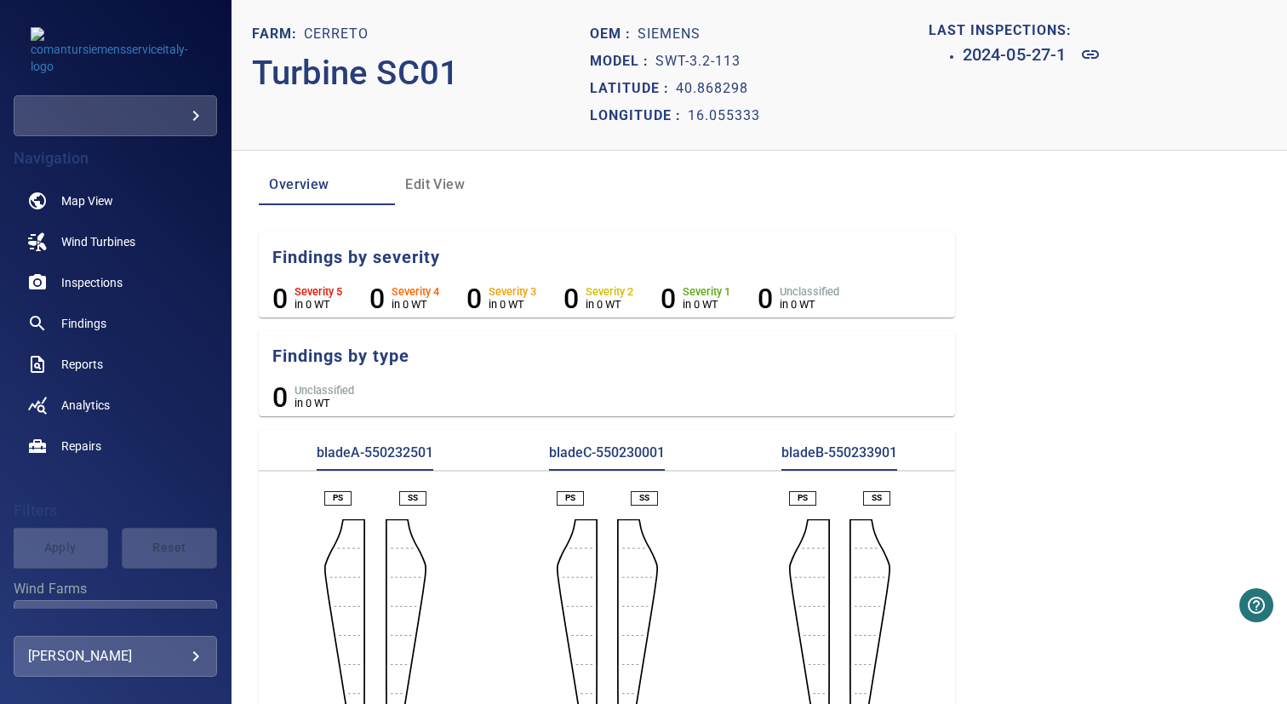
click at [340, 38] on p "Cerreto" at bounding box center [336, 34] width 65 height 20
copy p "Cerreto"
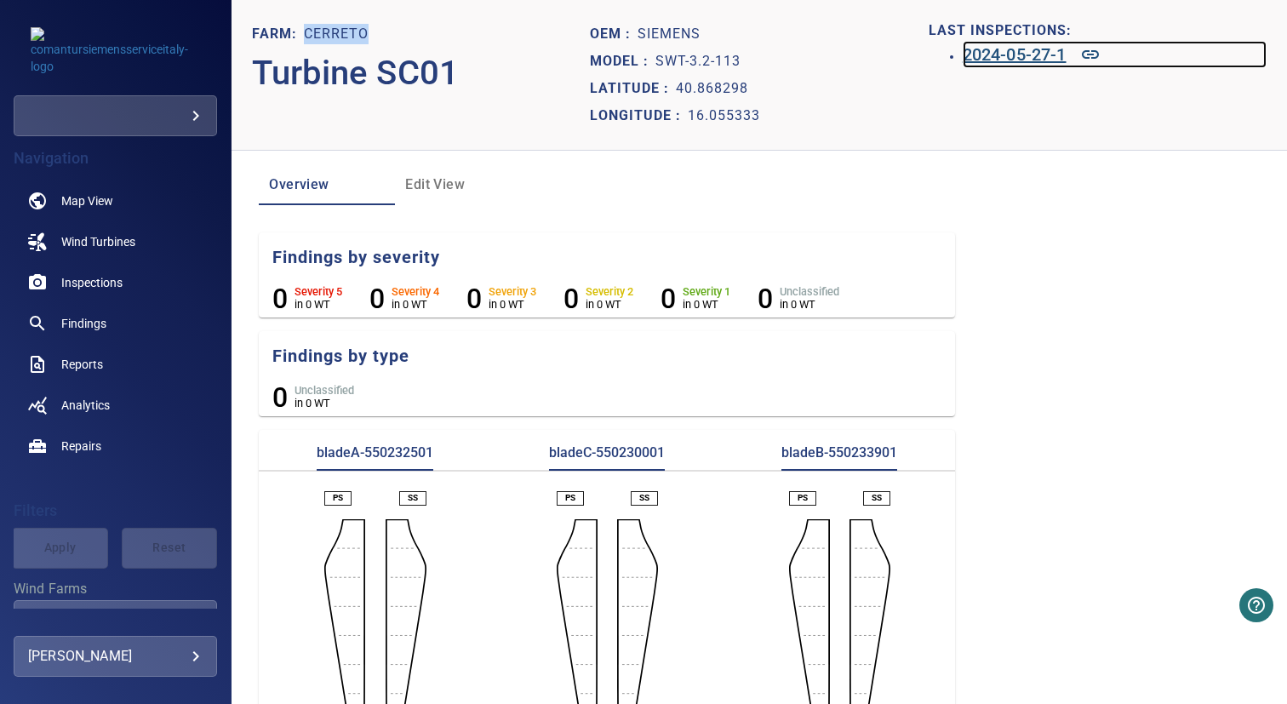
click at [984, 57] on h6 "2024-05-27-1" at bounding box center [1015, 54] width 104 height 27
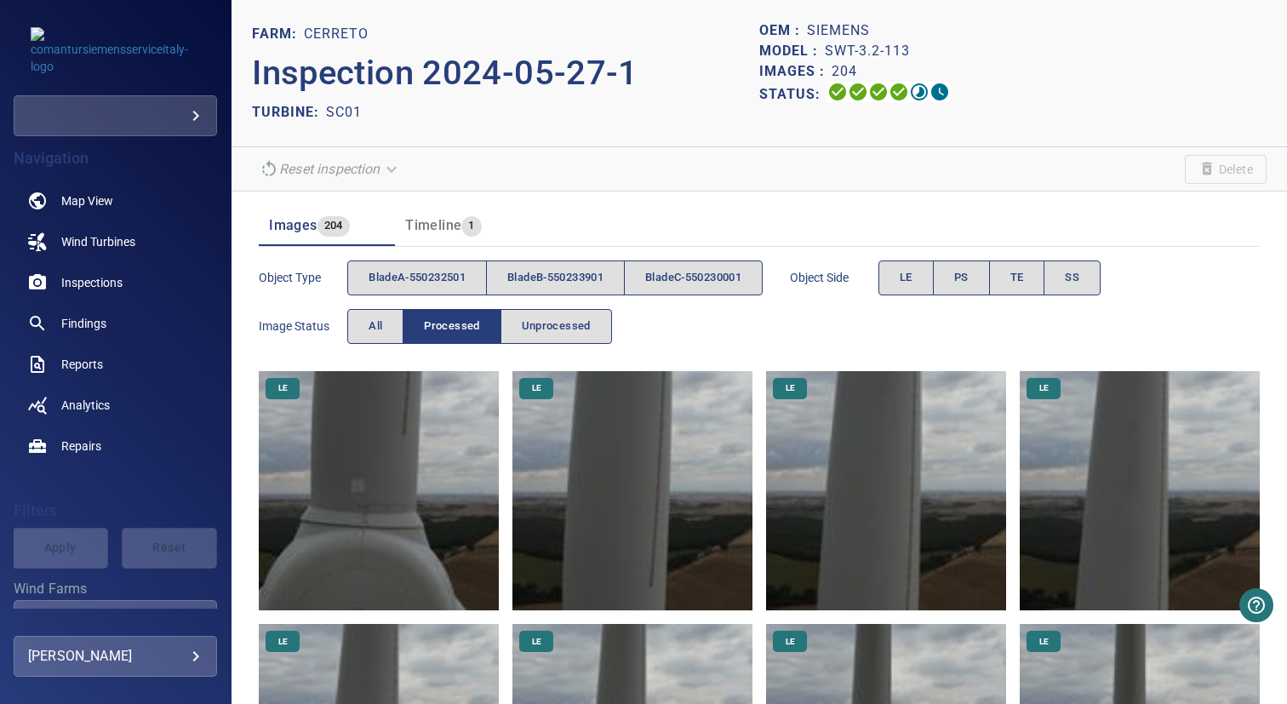
click at [897, 140] on header "FARM: Cerreto Inspection 2024-05-27-1 TURBINE: SC01 OEM : Siemens Model : SWT-3…" at bounding box center [759, 73] width 1055 height 147
click at [649, 139] on header "FARM: Cerreto Inspection 2024-05-27-1 TURBINE: SC01 OEM : Siemens Model : SWT-3…" at bounding box center [759, 73] width 1055 height 147
click at [729, 176] on section "Reset inspection Delete" at bounding box center [759, 169] width 1055 height 44
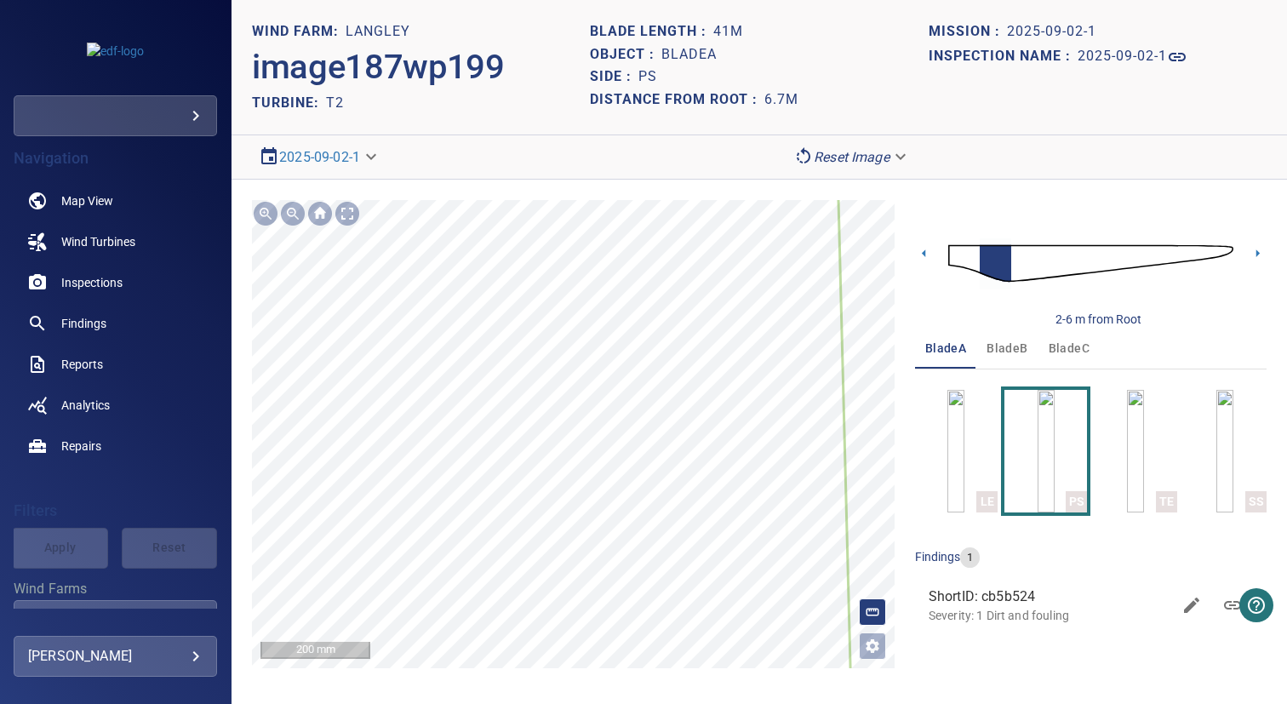
click at [1067, 344] on span "bladeC" at bounding box center [1069, 348] width 41 height 21
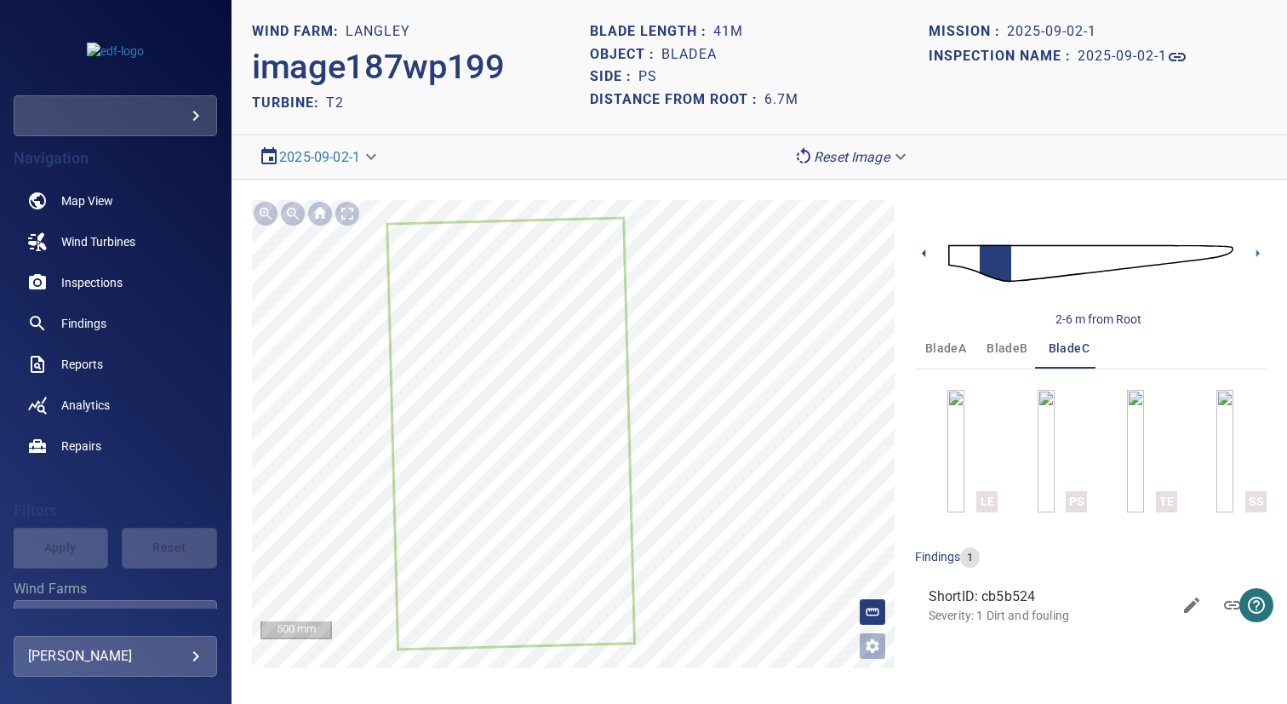
click at [924, 255] on icon at bounding box center [923, 253] width 3 height 8
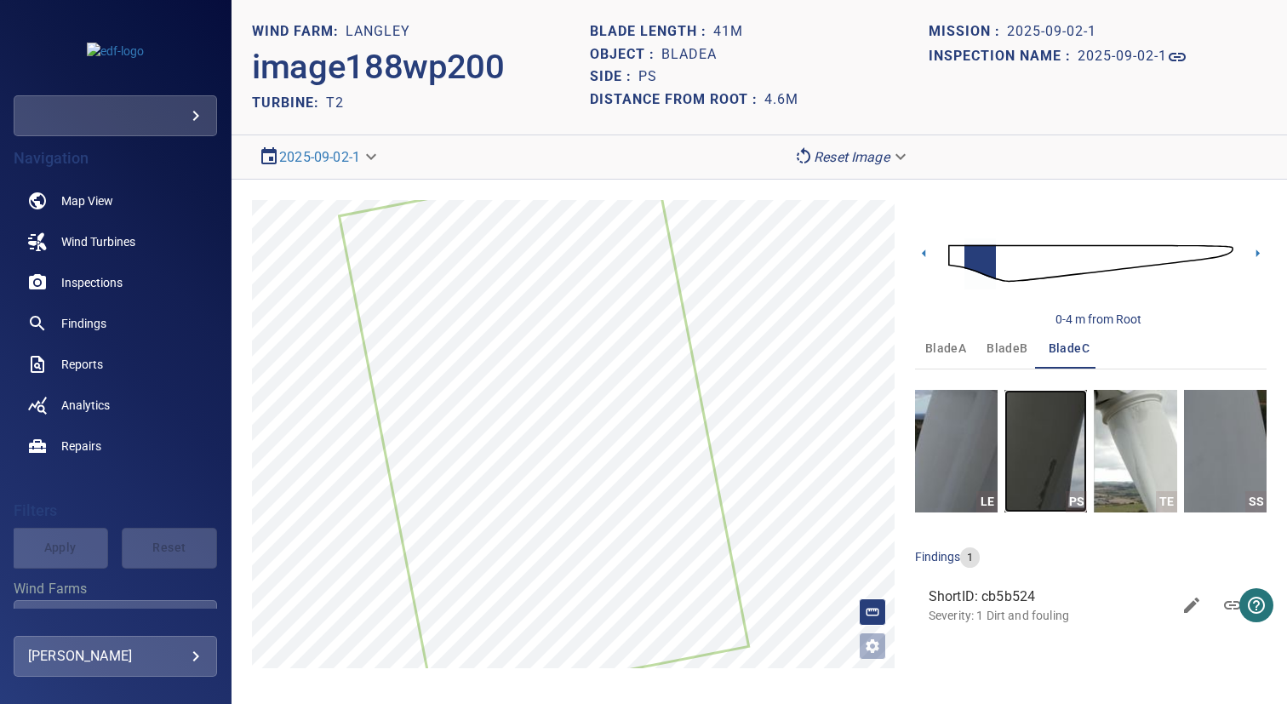
click at [1031, 421] on img "button" at bounding box center [1045, 451] width 83 height 123
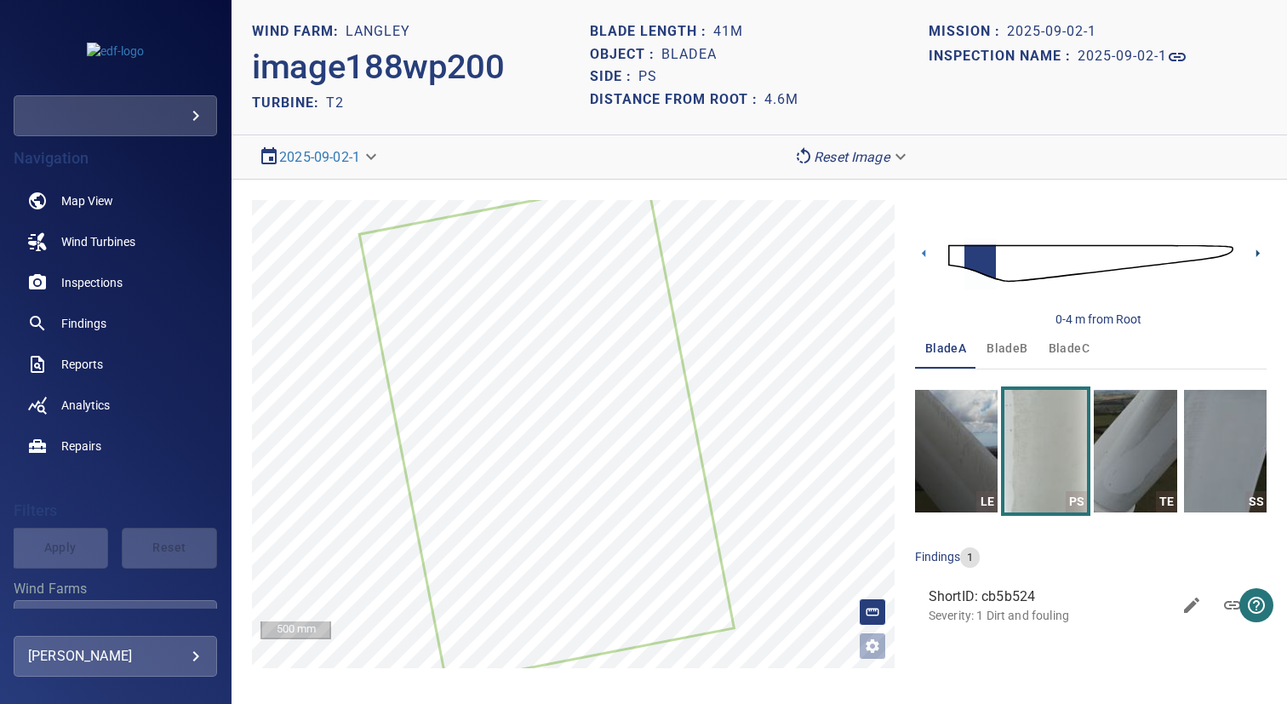
click at [1169, 258] on icon at bounding box center [1258, 253] width 18 height 18
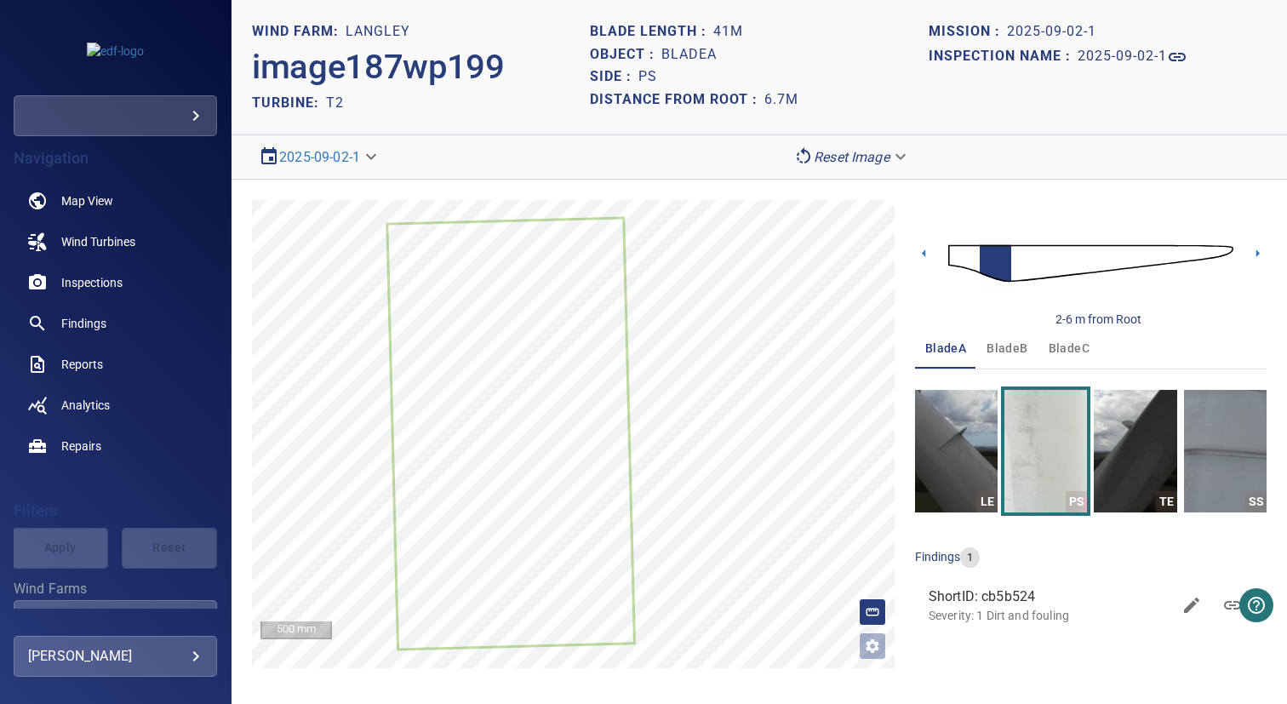
click at [691, 152] on div "**********" at bounding box center [492, 157] width 480 height 30
